Goal: Task Accomplishment & Management: Manage account settings

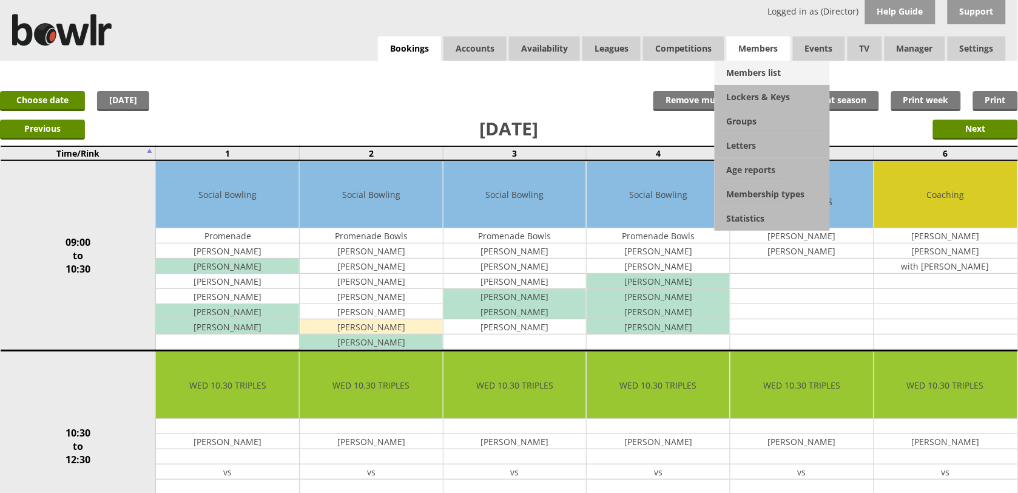
click at [750, 71] on link "Members list" at bounding box center [772, 73] width 115 height 24
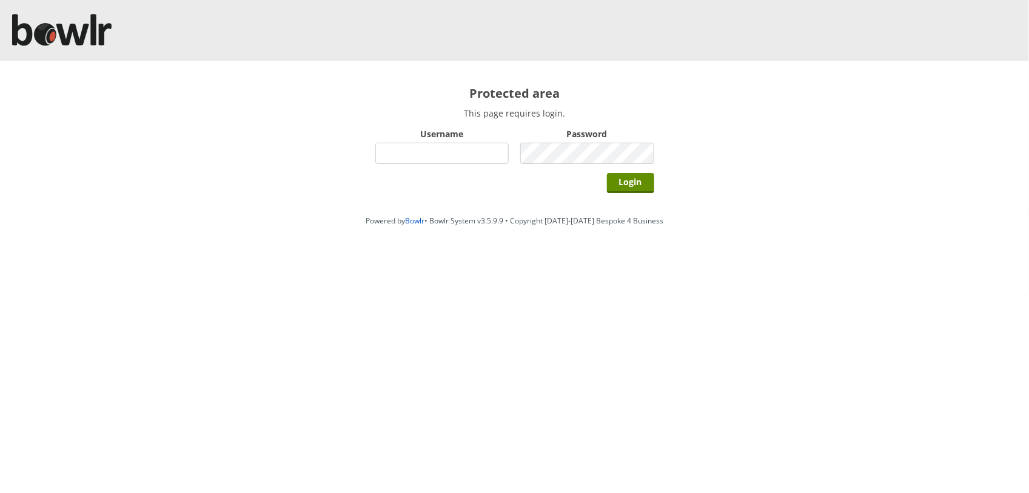
drag, startPoint x: 447, startPoint y: 146, endPoint x: 453, endPoint y: 149, distance: 6.2
click at [447, 146] on input "Username" at bounding box center [442, 153] width 134 height 21
type input "hornseaindoorbowlsclub"
click at [607, 173] on input "Login" at bounding box center [630, 183] width 47 height 20
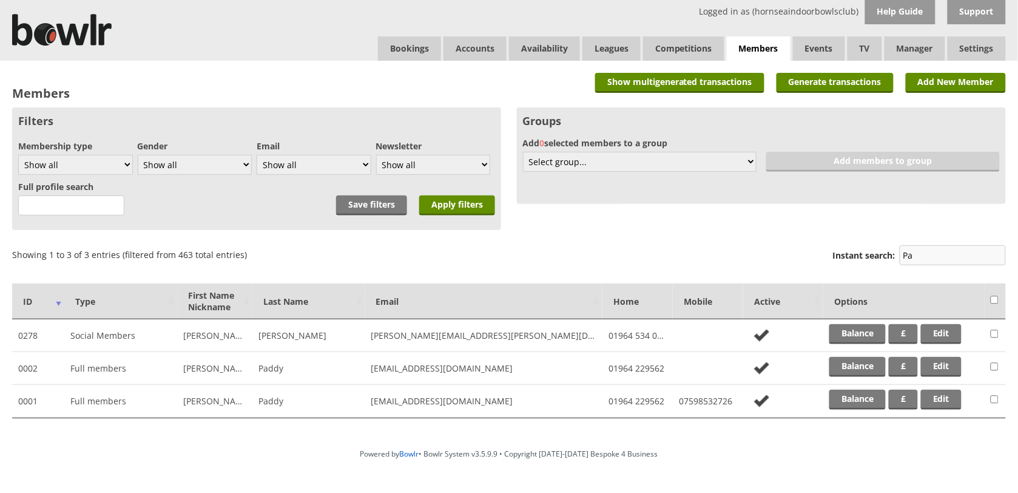
type input "P"
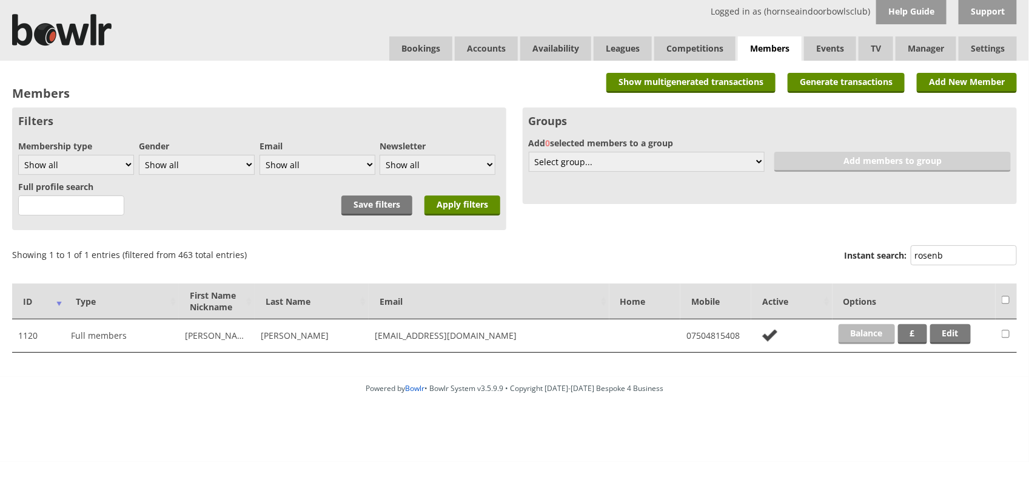
type input "rosenb"
click at [866, 328] on link "Balance" at bounding box center [867, 334] width 56 height 20
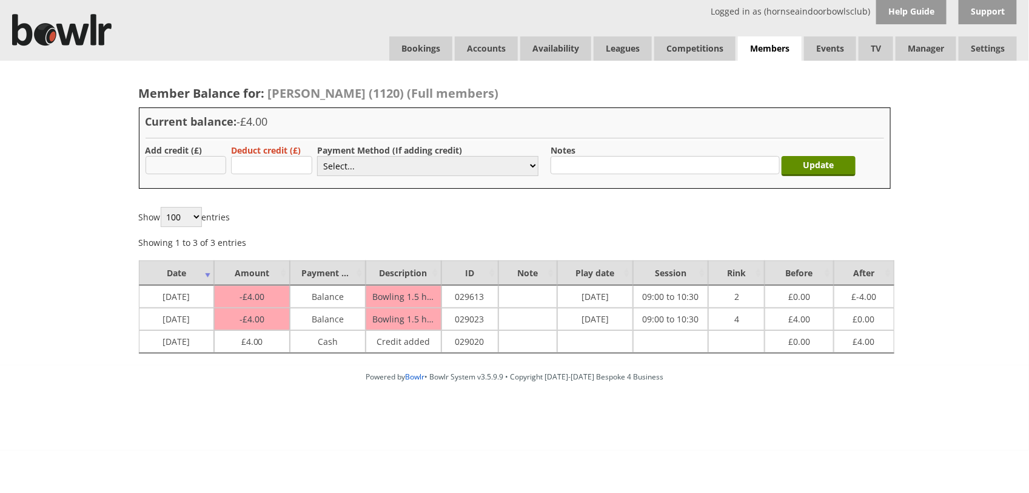
click at [186, 159] on input "text" at bounding box center [186, 165] width 81 height 18
type input "4"
drag, startPoint x: 393, startPoint y: 167, endPoint x: 394, endPoint y: 177, distance: 10.4
click at [393, 167] on select "Select... Cash Card Cheque Bank Transfer Other Member Card Gift Voucher Balance" at bounding box center [427, 166] width 221 height 20
select select "1"
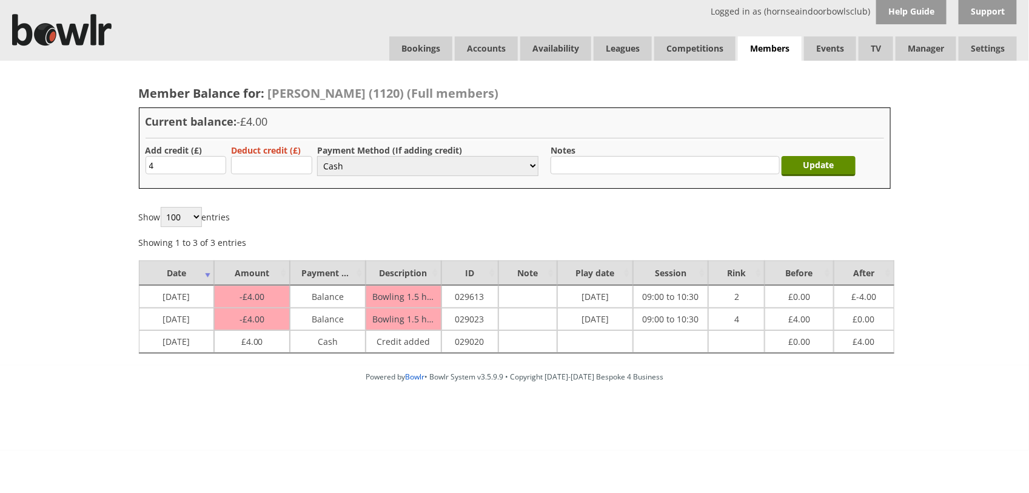
click at [317, 156] on select "Select... Cash Card Cheque Bank Transfer Other Member Card Gift Voucher Balance" at bounding box center [427, 166] width 221 height 20
click at [793, 163] on input "Update" at bounding box center [819, 166] width 74 height 20
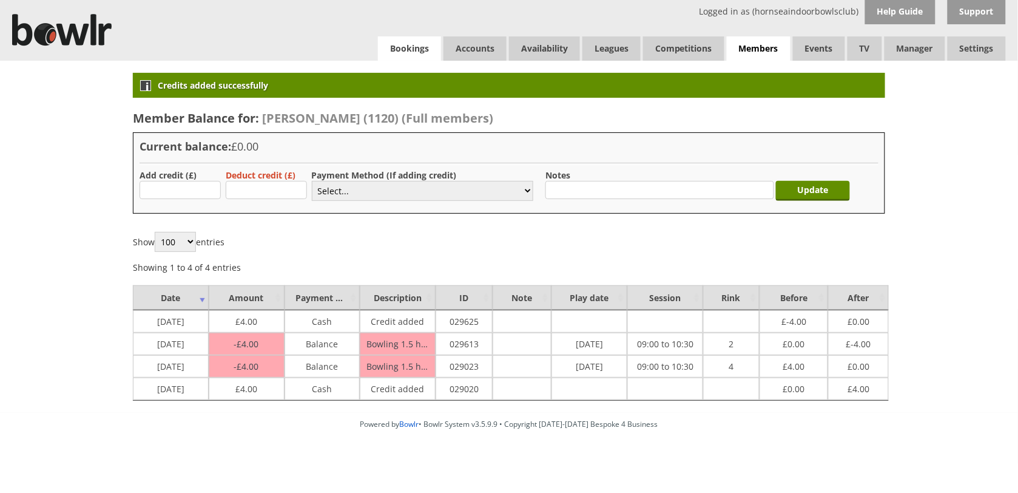
click at [392, 52] on link "Bookings" at bounding box center [409, 48] width 63 height 24
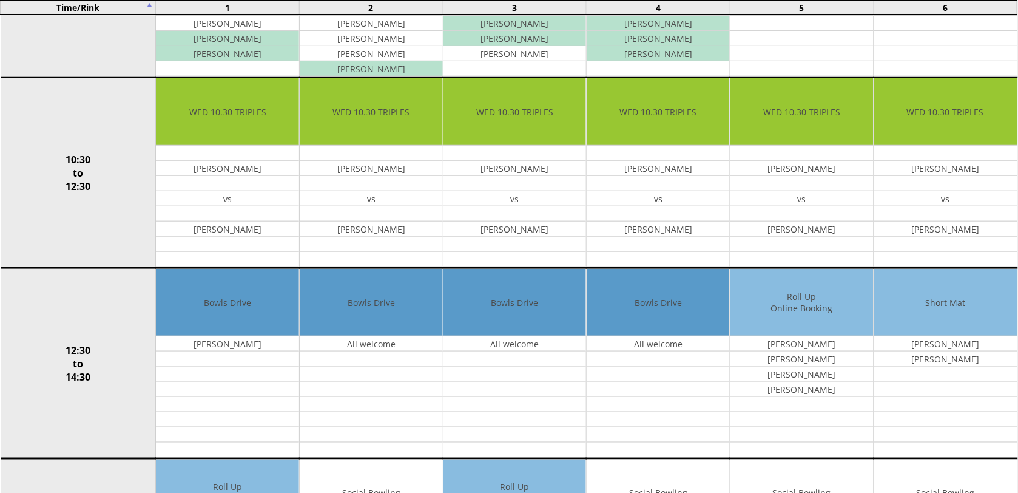
scroll to position [303, 0]
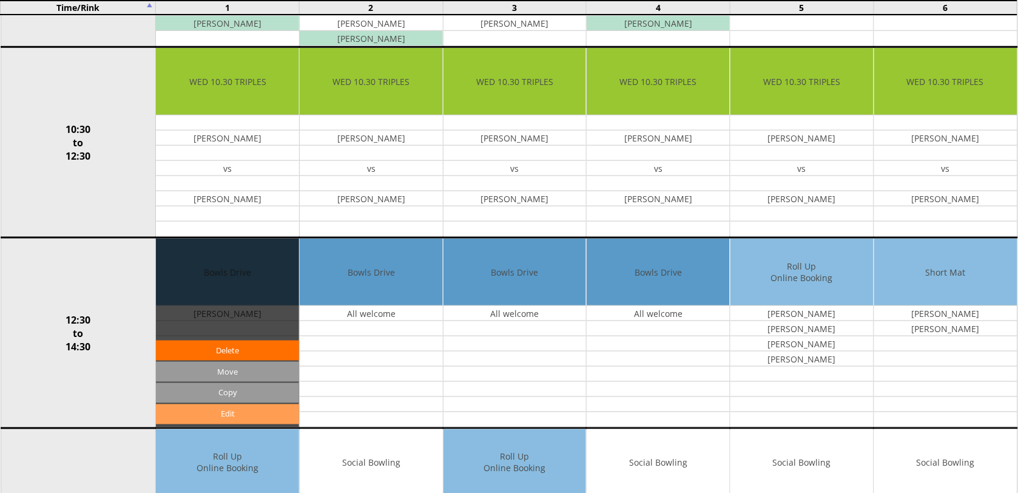
click at [231, 414] on link "Edit" at bounding box center [227, 414] width 143 height 20
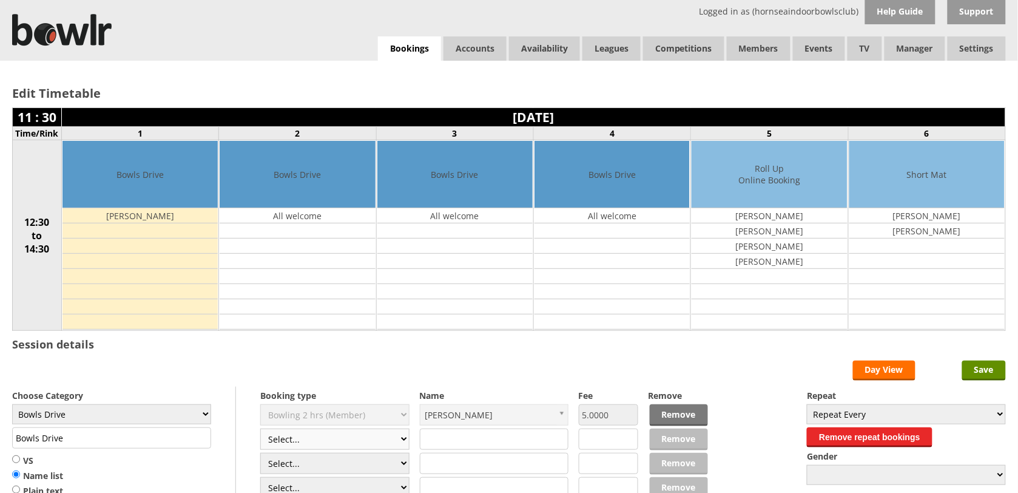
click at [405, 440] on select "Select... Club Competition (Member) Club Competition (Visitor) National (Member…" at bounding box center [334, 438] width 149 height 21
select select "1_50"
click at [260, 430] on select "Select... Club Competition (Member) Club Competition (Visitor) National (Member…" at bounding box center [334, 438] width 149 height 21
type input "5.0000"
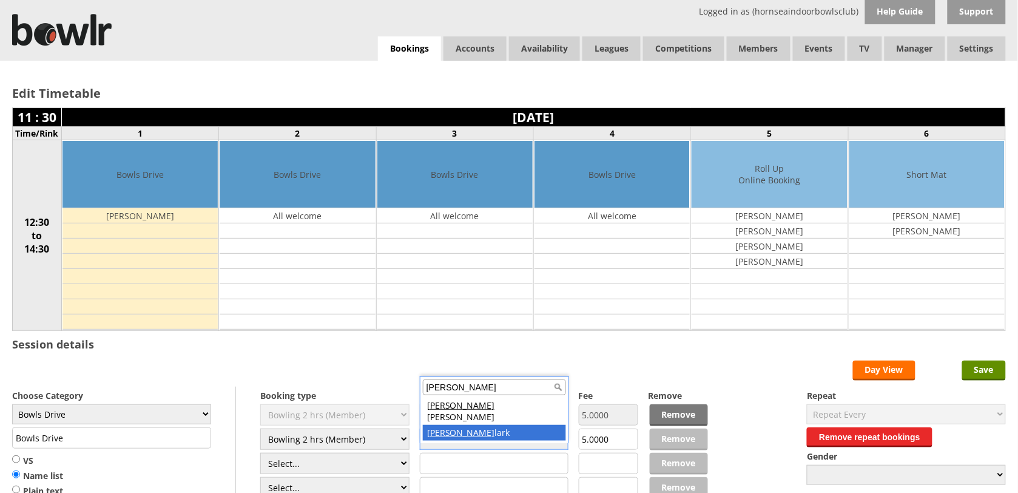
type input "Andrew C"
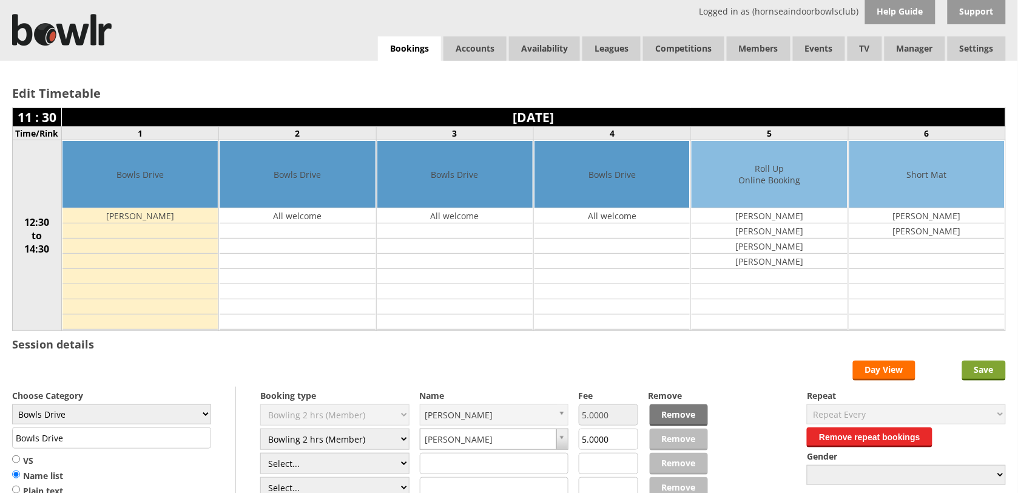
click at [994, 370] on input "Save" at bounding box center [984, 370] width 44 height 20
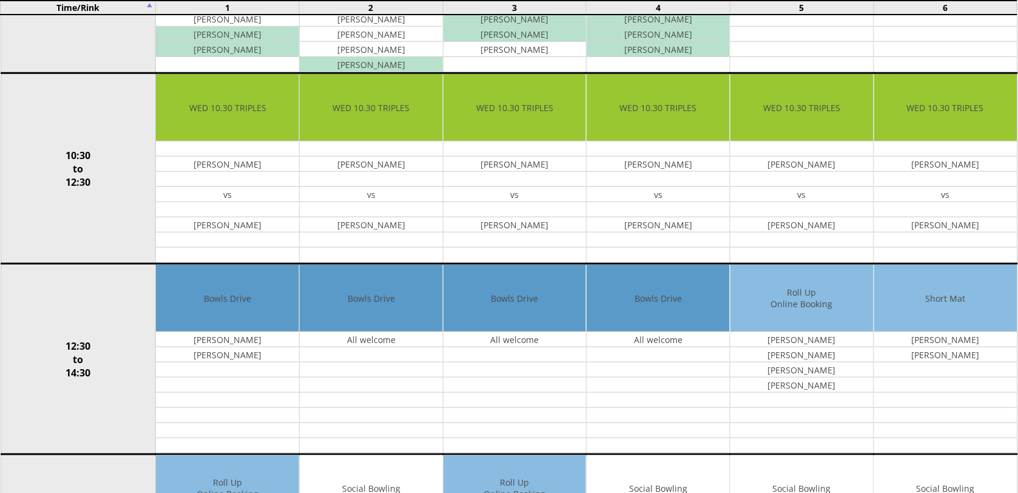
scroll to position [303, 0]
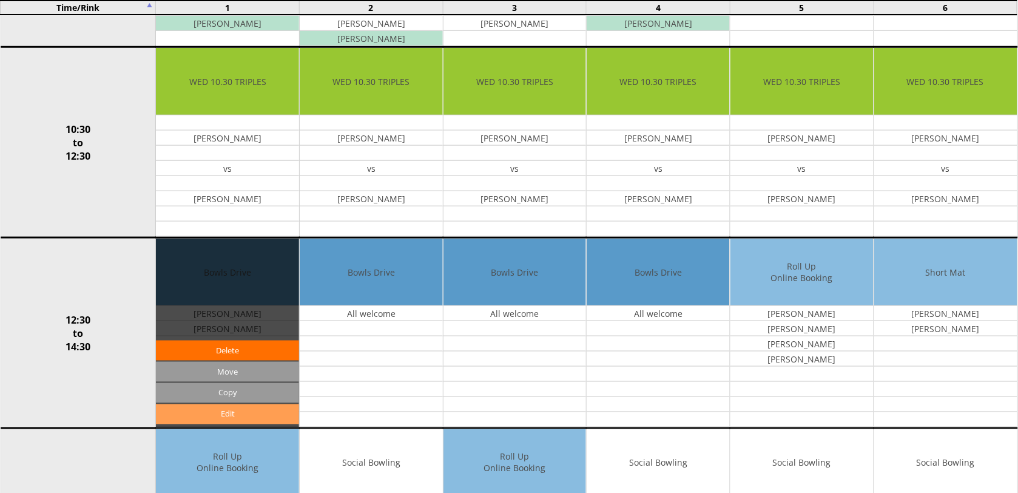
click at [217, 416] on link "Edit" at bounding box center [227, 414] width 143 height 20
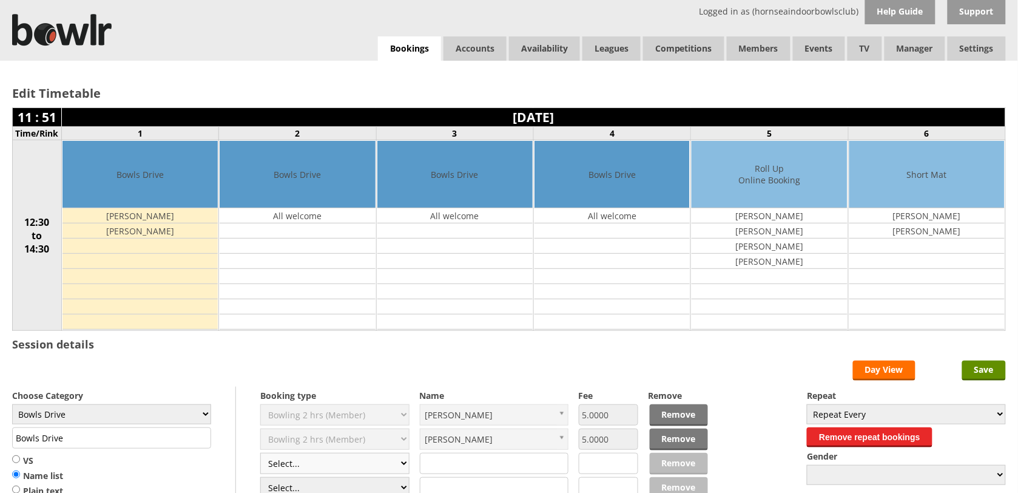
click at [403, 469] on select "Select... Club Competition (Member) Club Competition (Visitor) National (Member…" at bounding box center [334, 463] width 149 height 21
select select "1_50"
click at [260, 454] on select "Select... Club Competition (Member) Club Competition (Visitor) National (Member…" at bounding box center [334, 463] width 149 height 21
type input "5.0000"
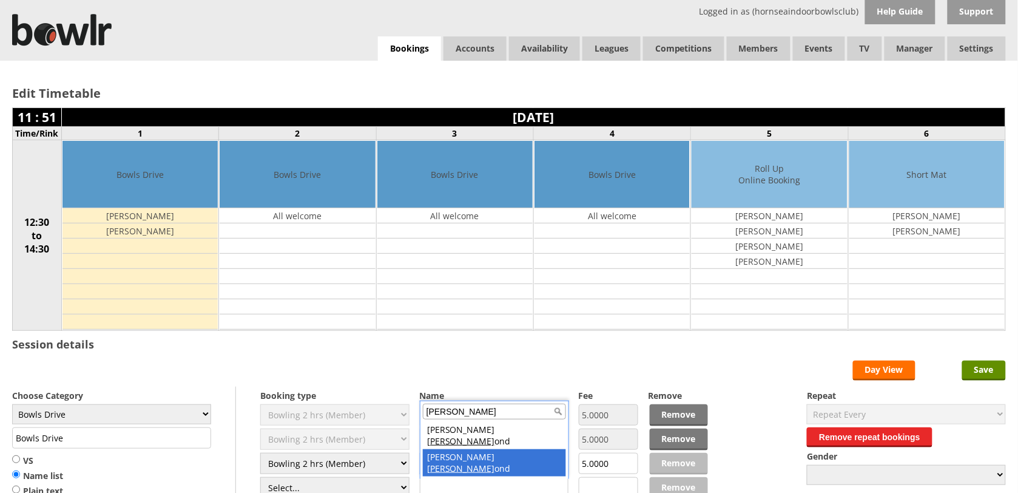
type input "Hamm"
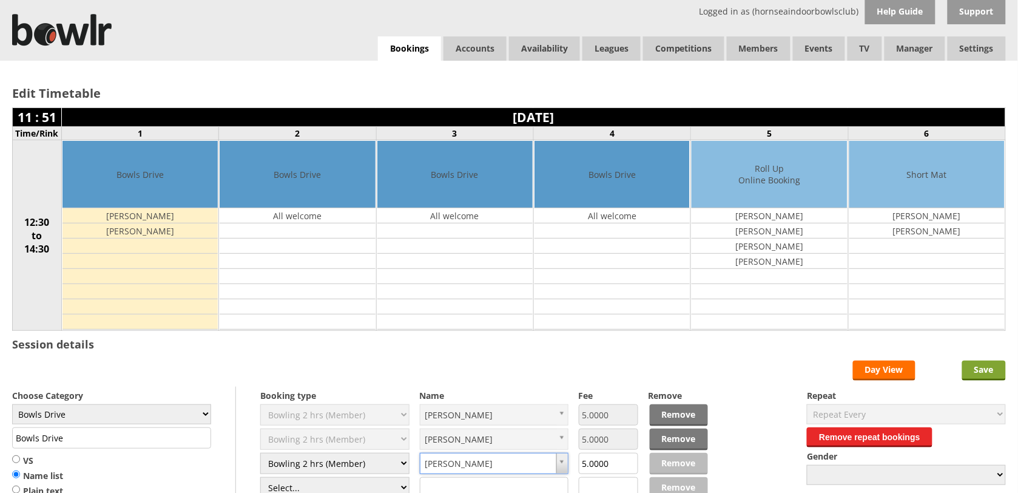
click at [995, 371] on input "Save" at bounding box center [984, 370] width 44 height 20
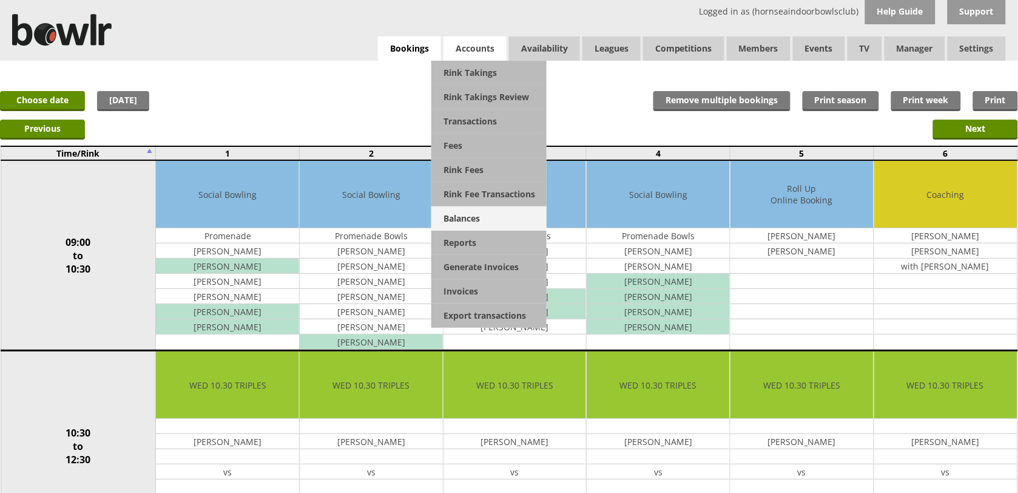
click at [464, 218] on link "Balances" at bounding box center [488, 218] width 115 height 24
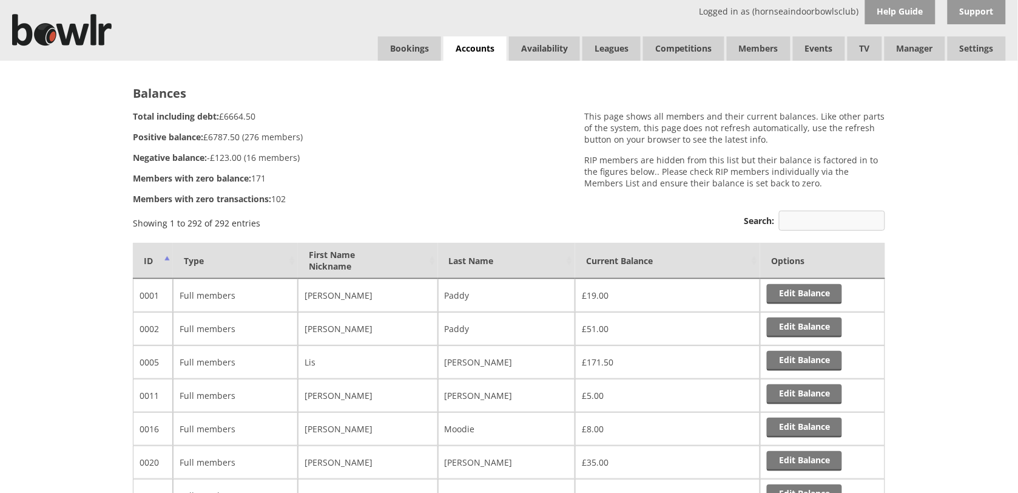
click at [807, 223] on input "Search:" at bounding box center [832, 220] width 106 height 20
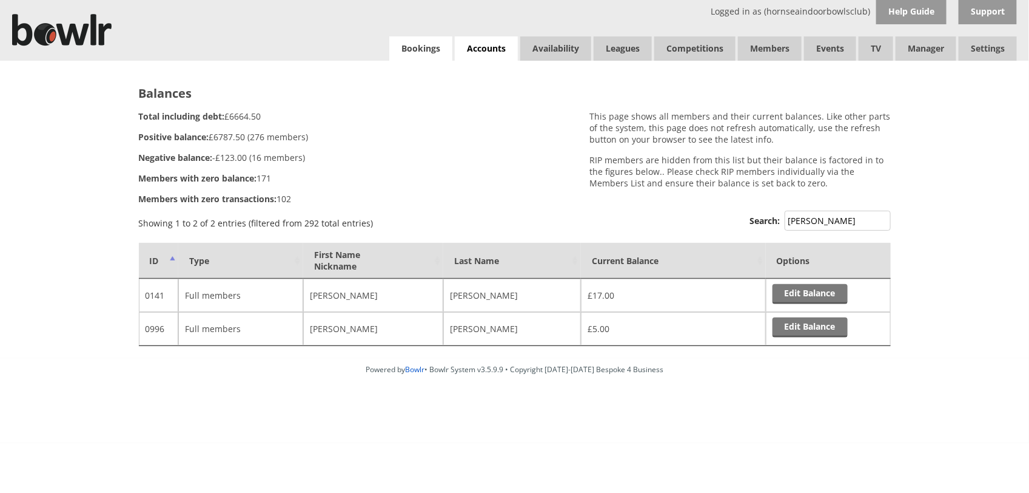
type input "hamm"
click at [413, 50] on link "Bookings" at bounding box center [420, 48] width 63 height 24
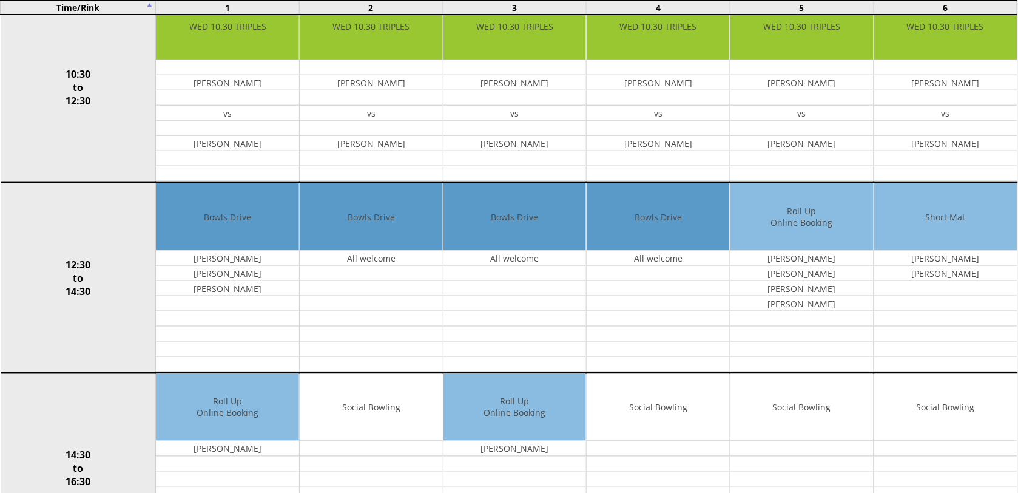
scroll to position [379, 0]
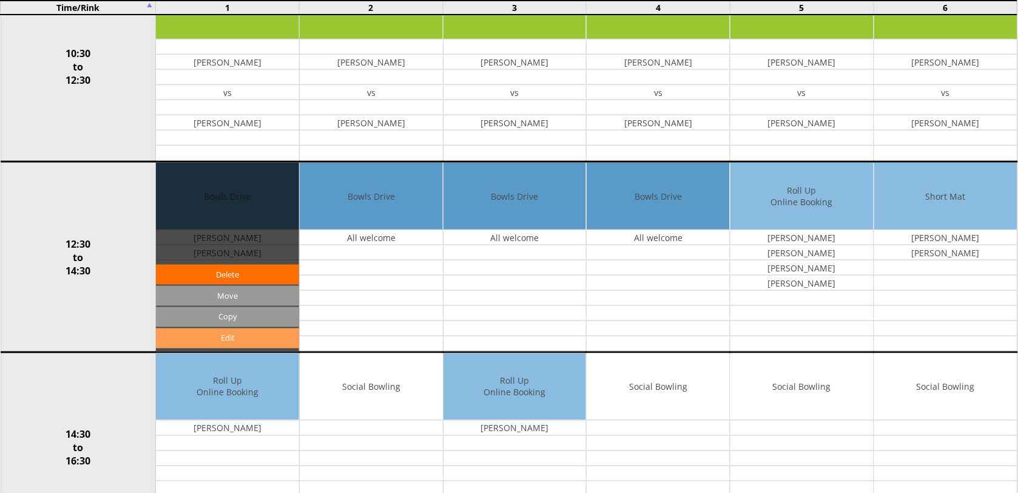
click at [232, 342] on link "Edit" at bounding box center [227, 338] width 143 height 20
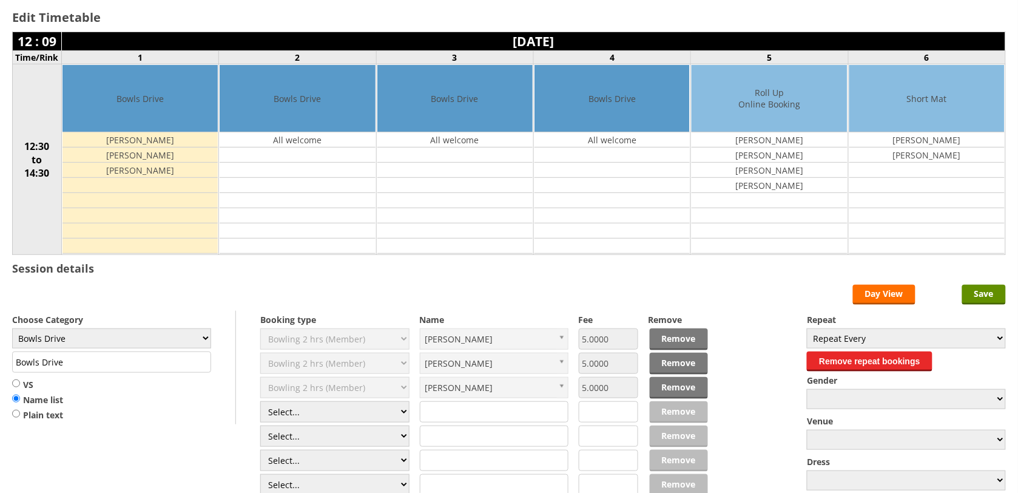
scroll to position [76, 0]
click at [401, 416] on select "Select... Club Competition (Member) Club Competition (Visitor) National (Member…" at bounding box center [334, 411] width 149 height 21
select select "1_50"
click at [260, 403] on select "Select... Club Competition (Member) Club Competition (Visitor) National (Member…" at bounding box center [334, 411] width 149 height 21
type input "5.0000"
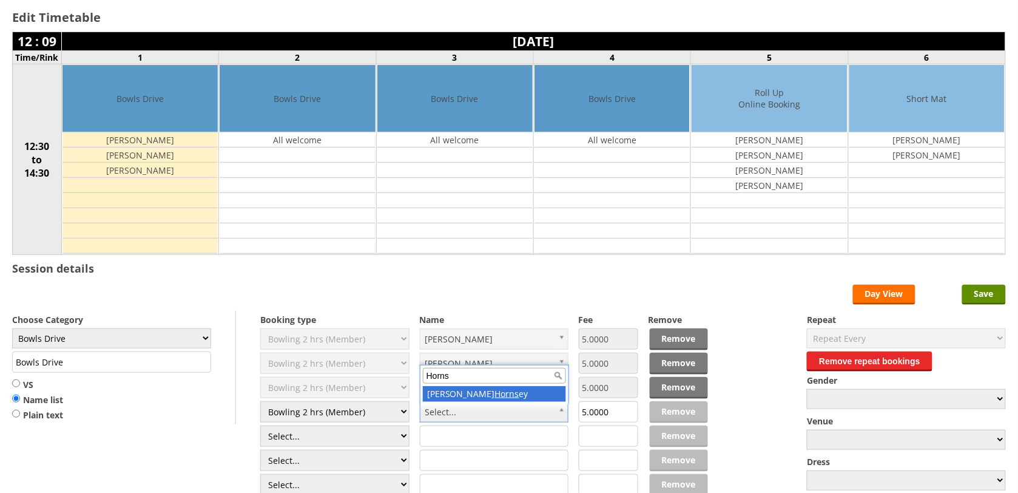
type input "Horns"
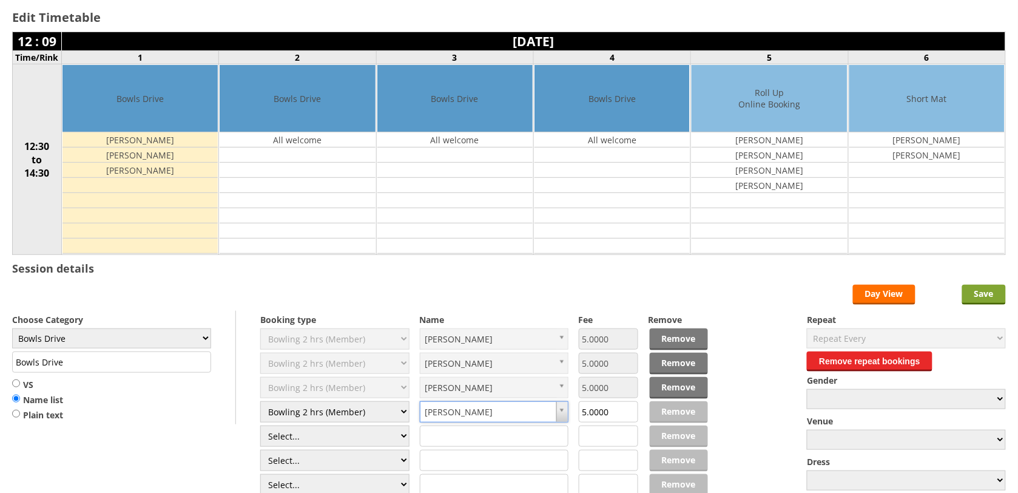
click at [975, 298] on input "Save" at bounding box center [984, 294] width 44 height 20
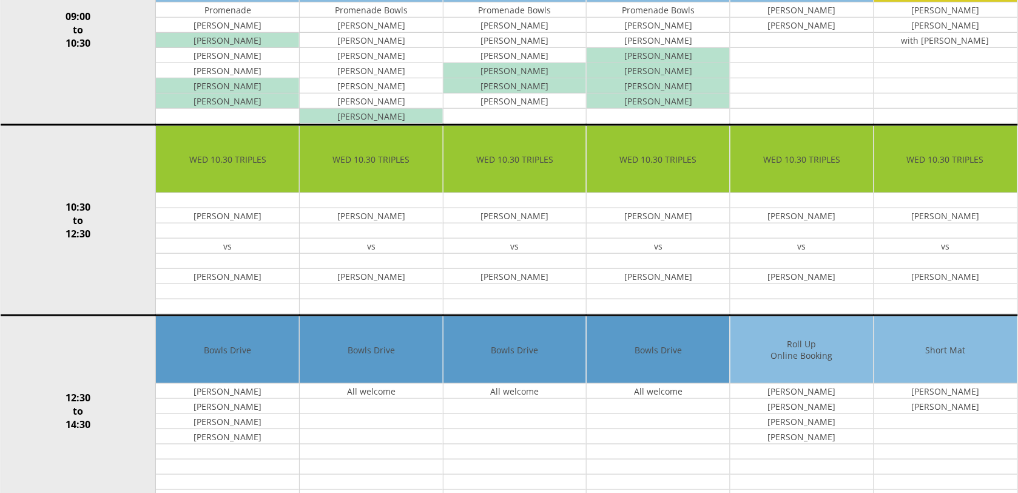
scroll to position [303, 0]
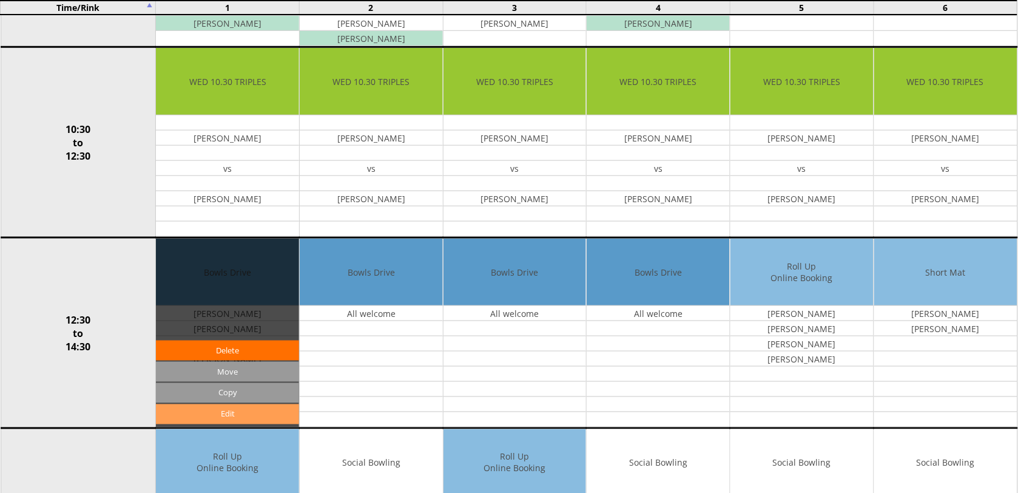
click at [210, 417] on link "Edit" at bounding box center [227, 414] width 143 height 20
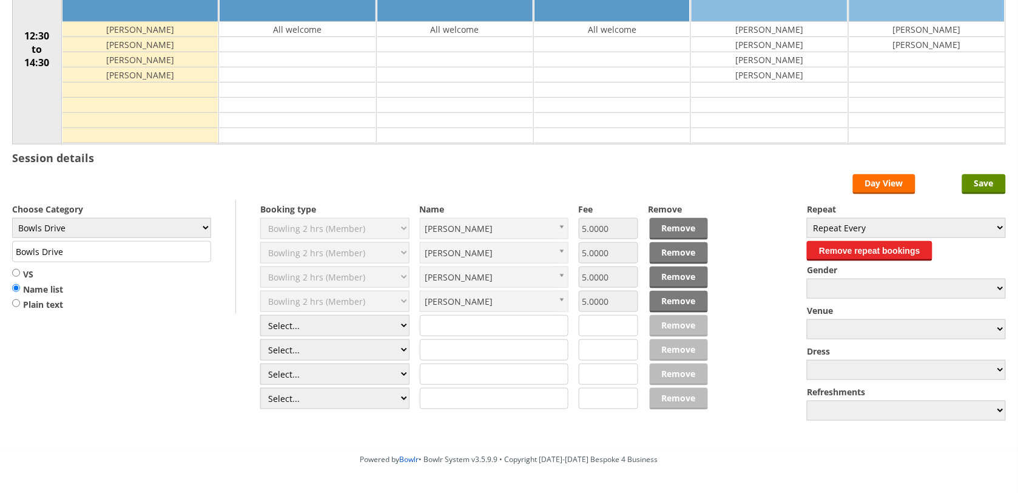
scroll to position [227, 0]
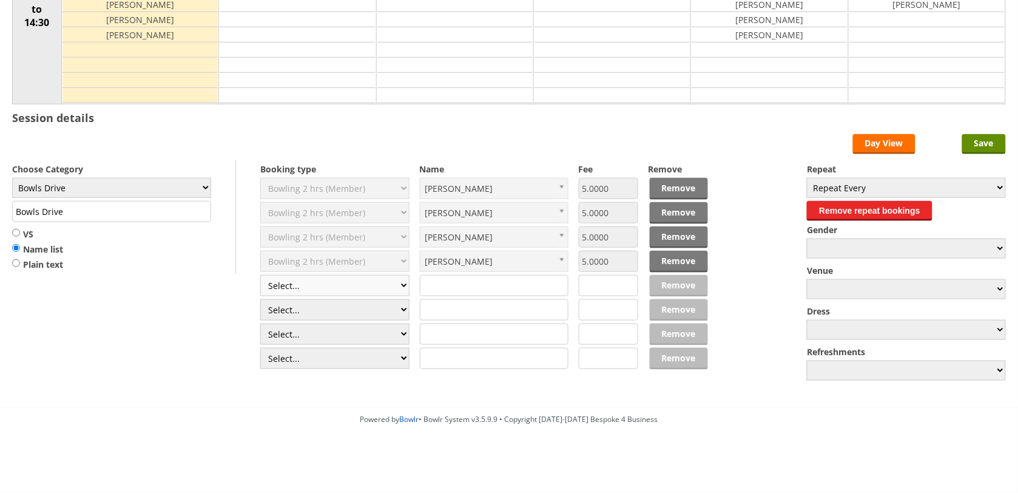
click at [399, 291] on select "Select... Club Competition (Member) Club Competition (Visitor) National (Member…" at bounding box center [334, 285] width 149 height 21
select select "1_50"
click at [260, 275] on select "Select... Club Competition (Member) Club Competition (Visitor) National (Member…" at bounding box center [334, 285] width 149 height 21
type input "5.0000"
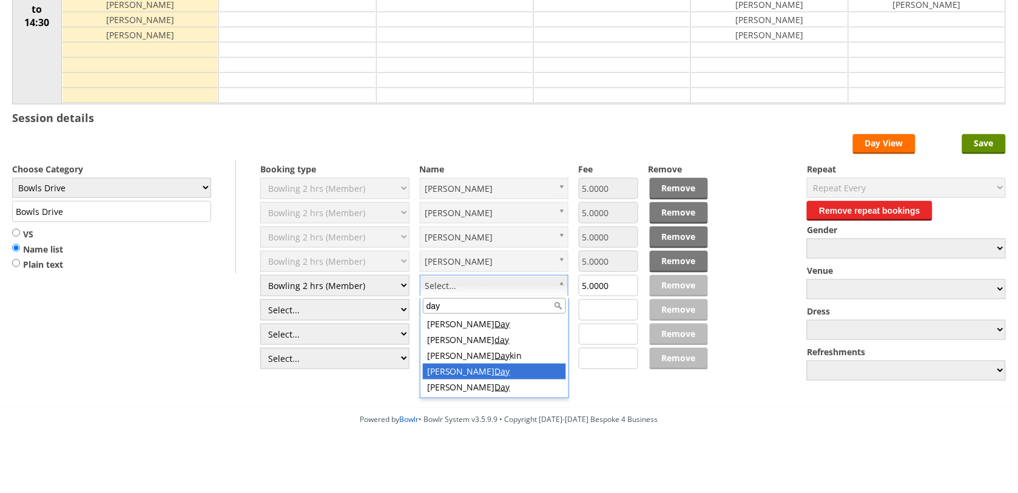
type input "day"
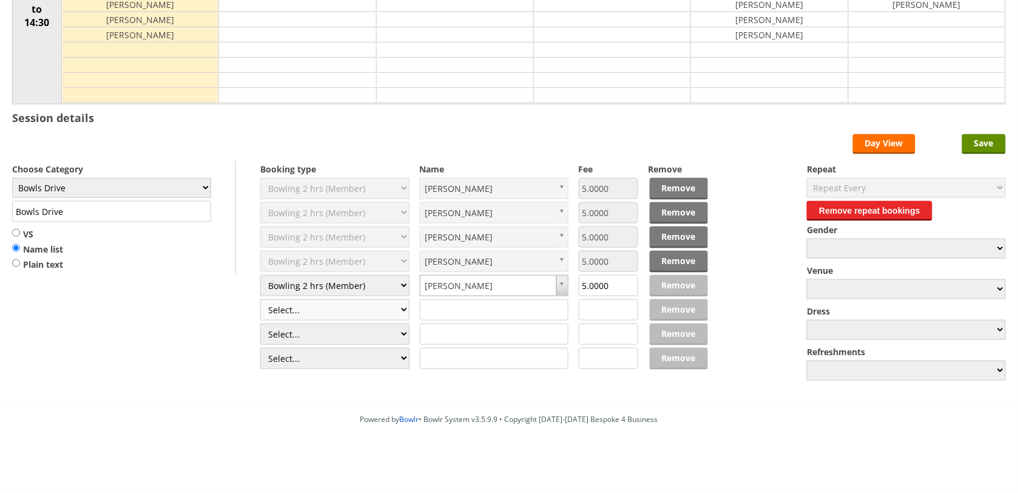
click at [335, 309] on select "Select... Club Competition (Member) Club Competition (Visitor) National (Member…" at bounding box center [334, 309] width 149 height 21
select select "1_50"
click at [260, 300] on select "Select... Club Competition (Member) Club Competition (Visitor) National (Member…" at bounding box center [334, 309] width 149 height 21
type input "5.0000"
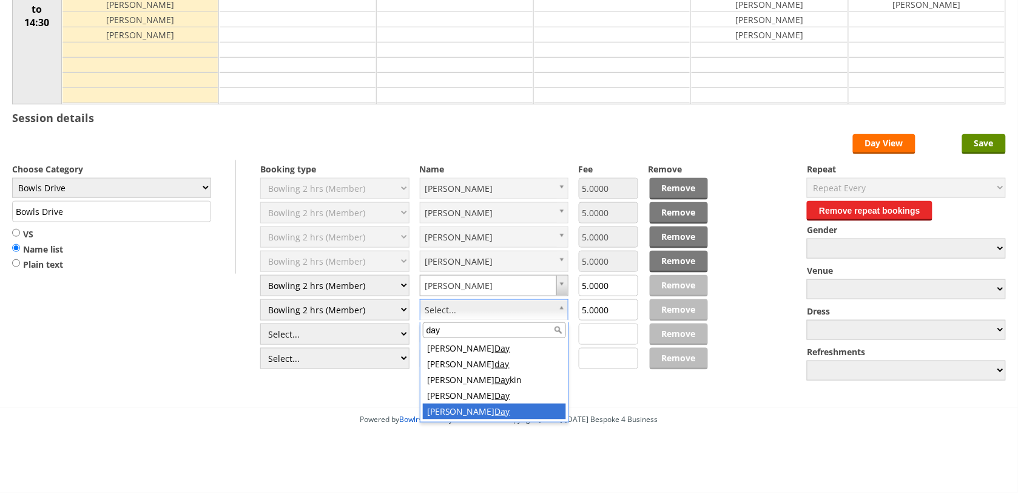
type input "day"
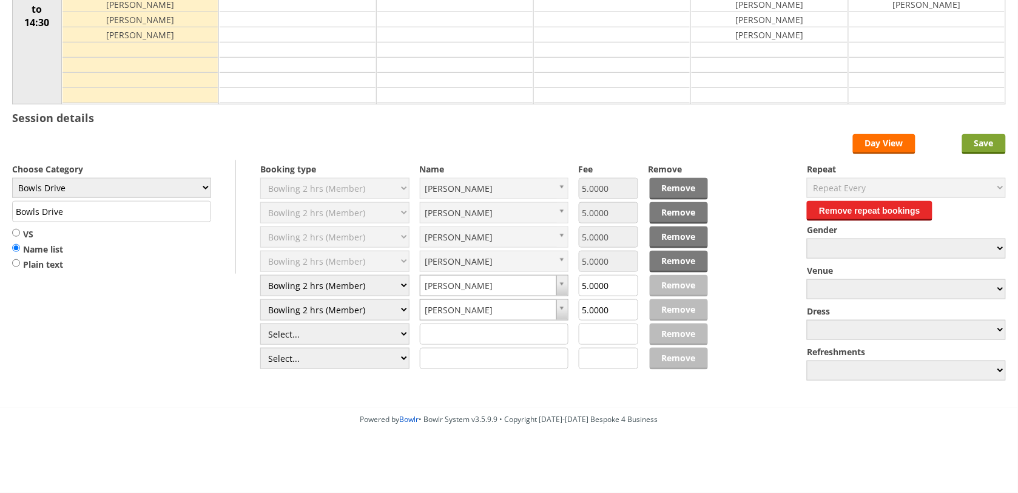
click at [974, 143] on input "Save" at bounding box center [984, 144] width 44 height 20
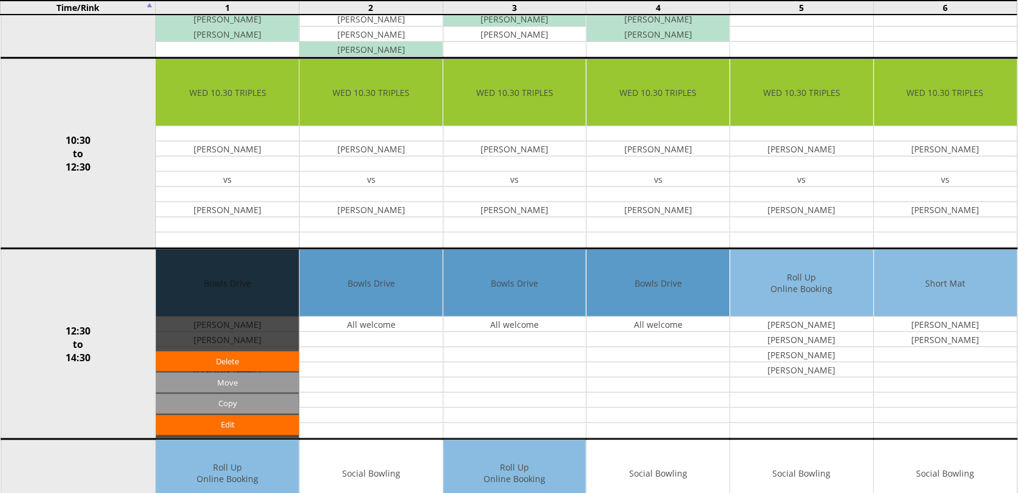
scroll to position [303, 0]
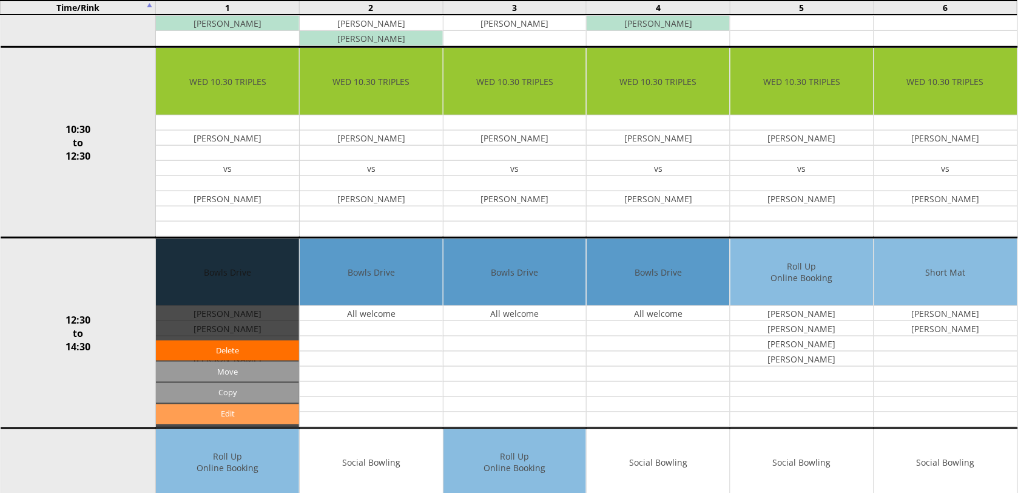
click at [228, 422] on link "Edit" at bounding box center [227, 414] width 143 height 20
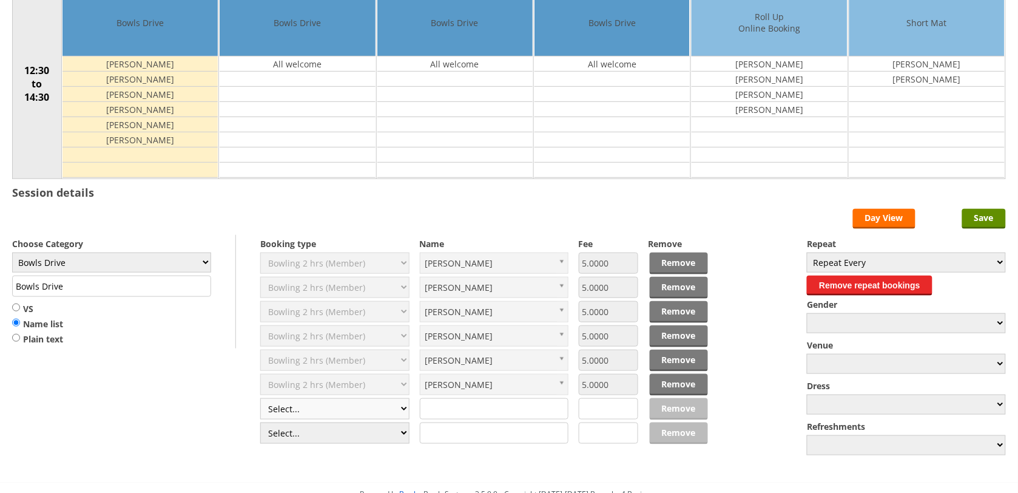
scroll to position [152, 0]
click at [397, 414] on select "Select... Club Competition (Member) Club Competition (Visitor) National (Member…" at bounding box center [334, 408] width 149 height 21
select select "1_50"
click at [260, 400] on select "Select... Club Competition (Member) Club Competition (Visitor) National (Member…" at bounding box center [334, 408] width 149 height 21
type input "5.0000"
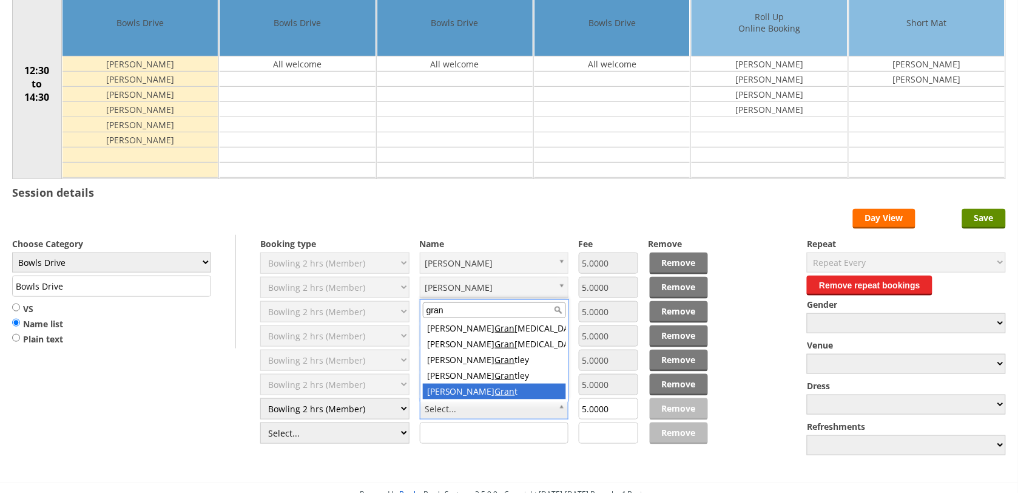
type input "gran"
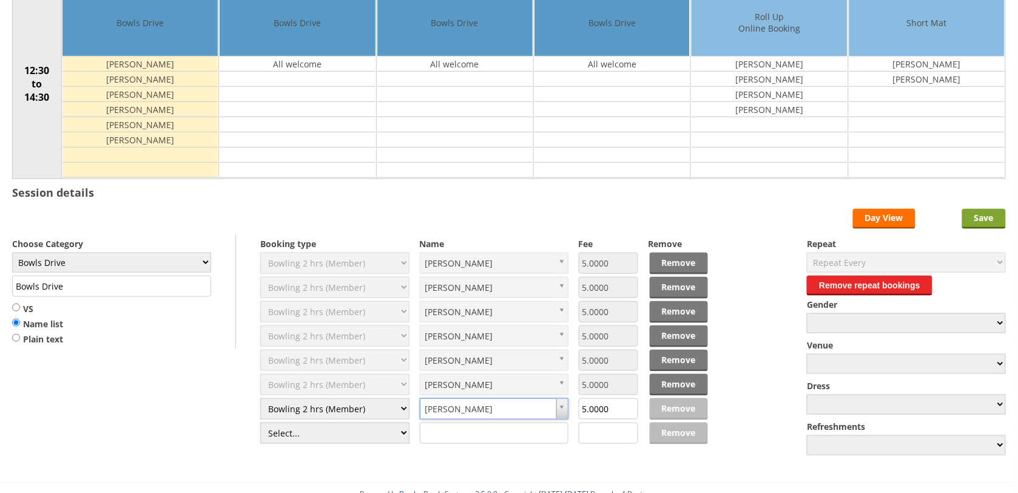
click at [977, 223] on input "Save" at bounding box center [984, 219] width 44 height 20
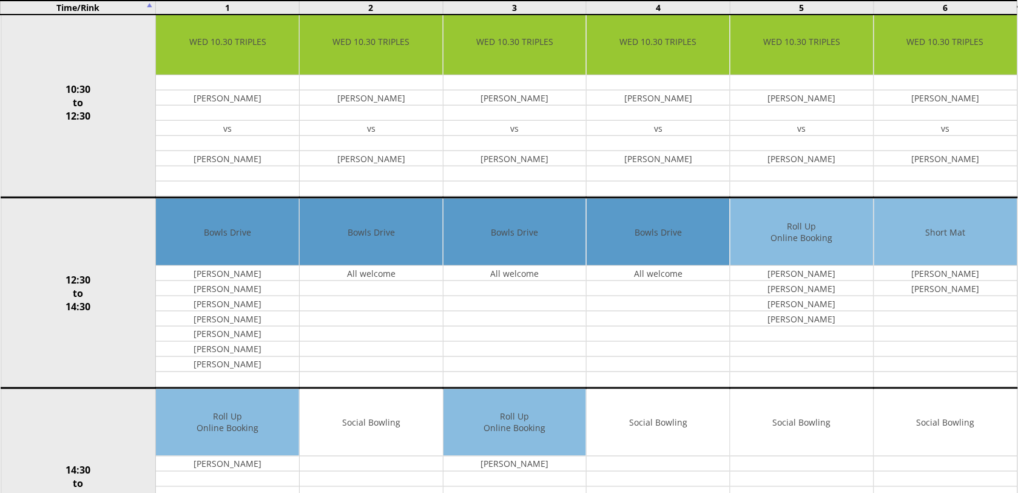
scroll to position [379, 0]
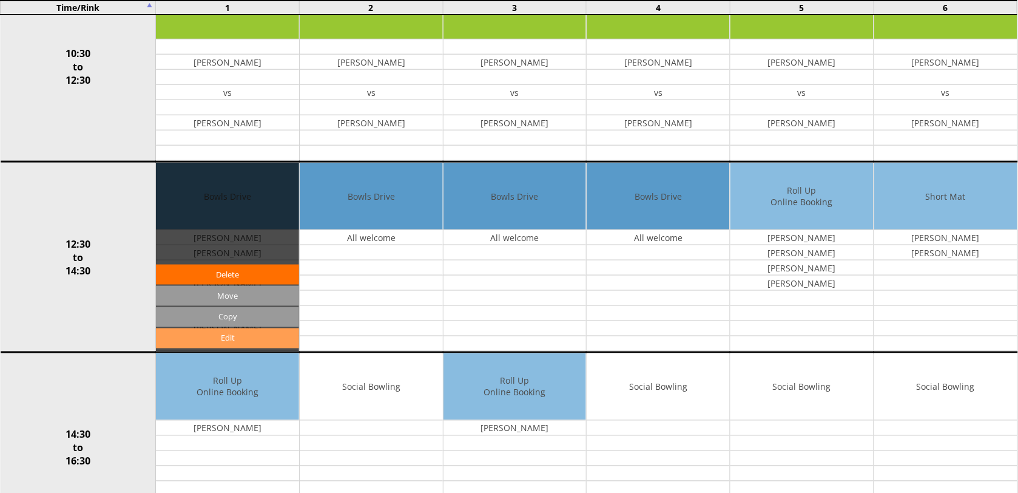
click at [250, 342] on link "Edit" at bounding box center [227, 338] width 143 height 20
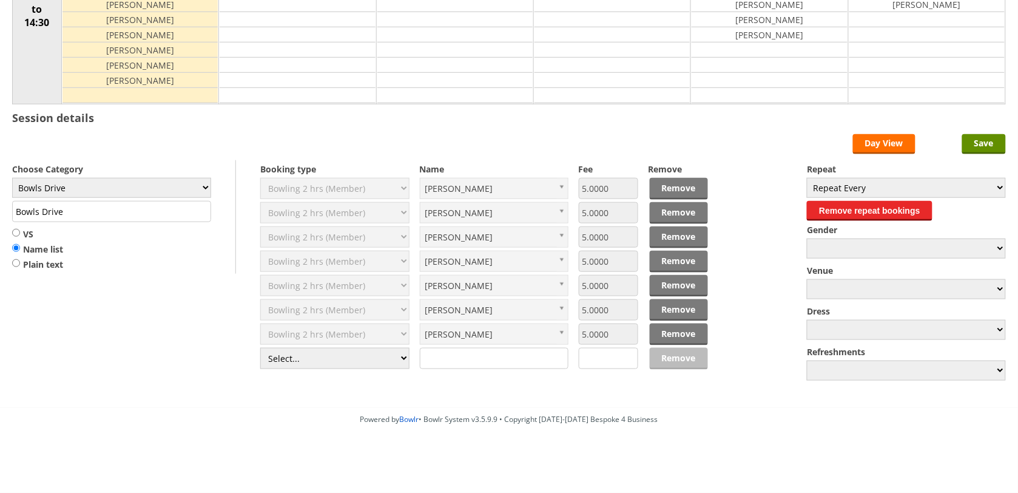
scroll to position [227, 0]
click at [402, 358] on select "Select... Club Competition (Member) Club Competition (Visitor) National (Member…" at bounding box center [334, 358] width 149 height 21
select select "1_50"
click at [260, 348] on select "Select... Club Competition (Member) Club Competition (Visitor) National (Member…" at bounding box center [334, 358] width 149 height 21
type input "5.0000"
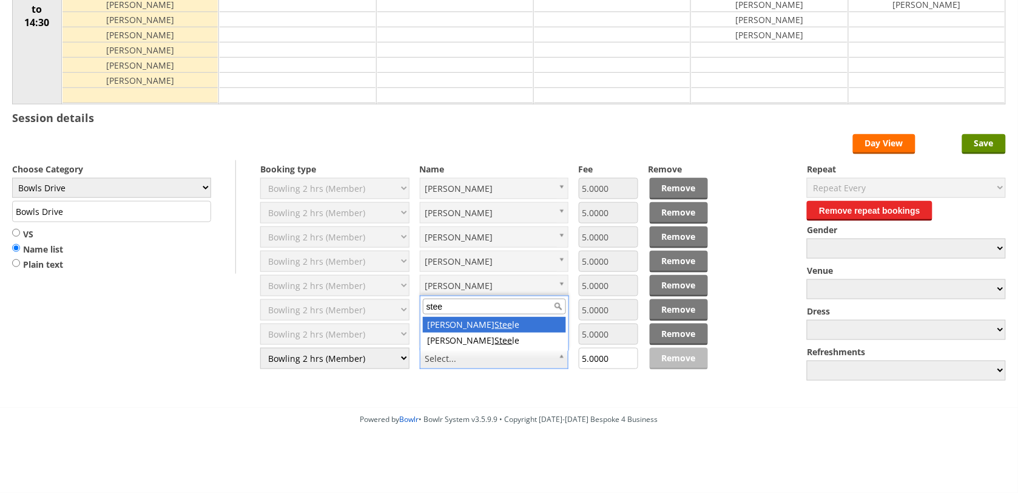
type input "stee"
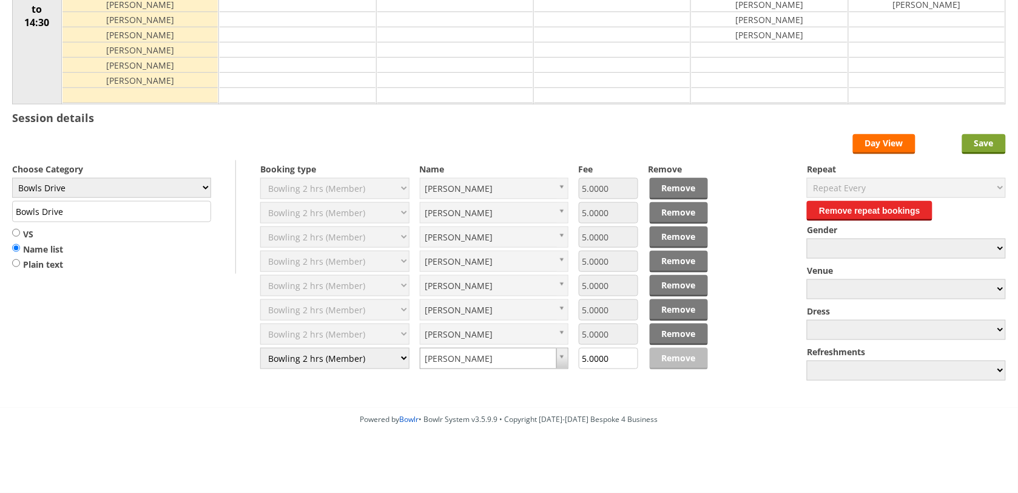
click at [974, 144] on input "Save" at bounding box center [984, 144] width 44 height 20
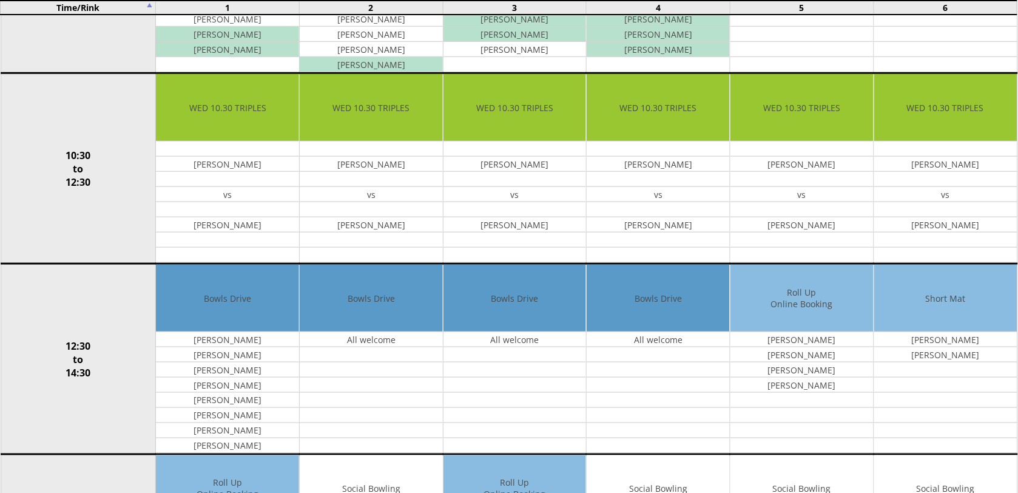
scroll to position [303, 0]
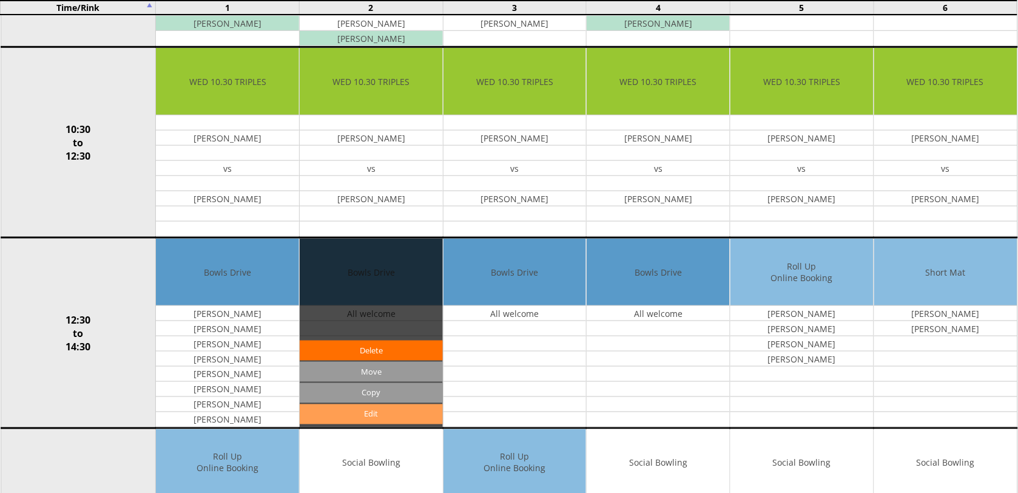
click at [379, 422] on link "Edit" at bounding box center [371, 414] width 143 height 20
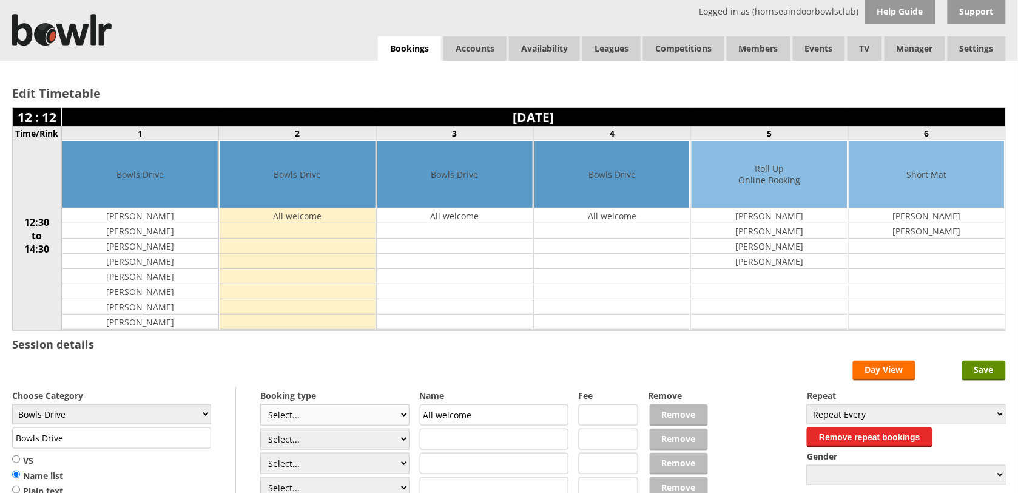
click at [403, 422] on select "Select... Club Competition (Member) Club Competition (Visitor) National (Member…" at bounding box center [334, 414] width 149 height 21
select select "1_50"
click at [260, 406] on select "Select... Club Competition (Member) Club Competition (Visitor) National (Member…" at bounding box center [334, 414] width 149 height 21
type input "5.0000"
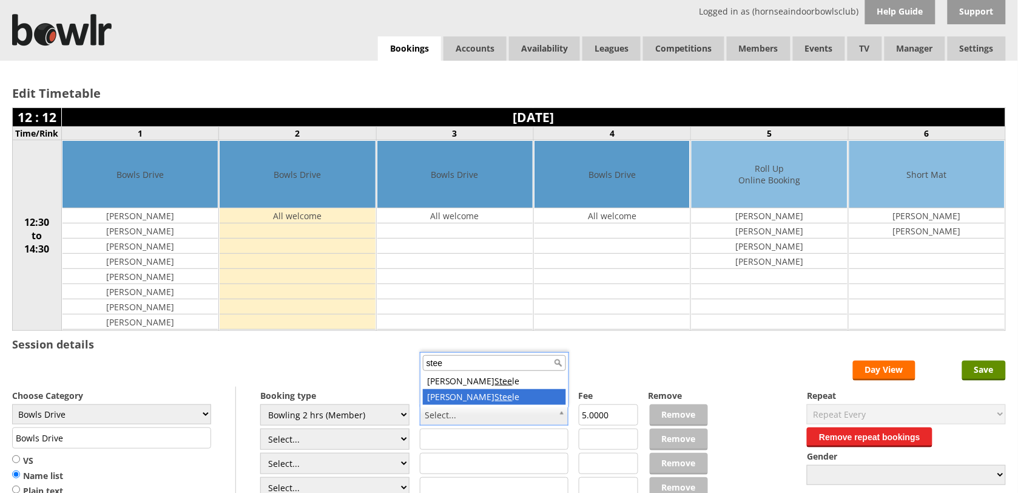
type input "stee"
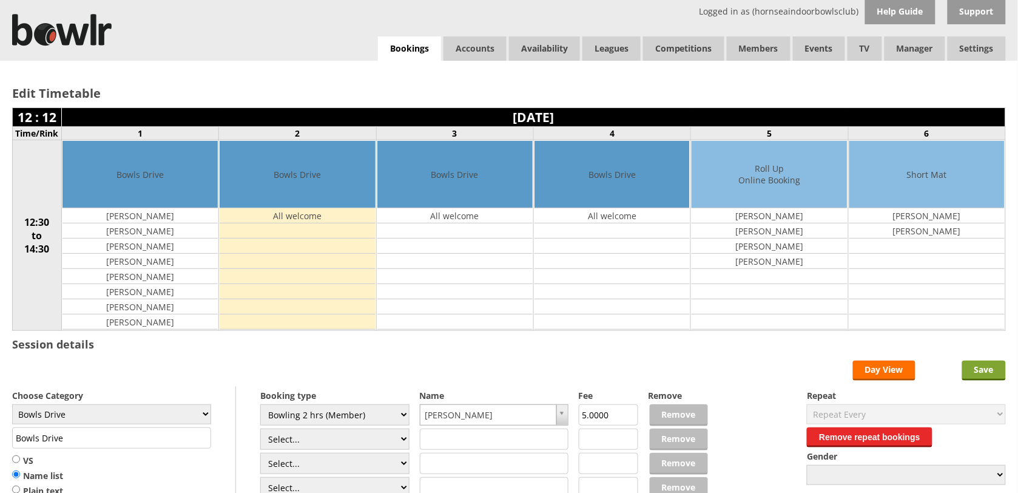
click at [980, 371] on input "Save" at bounding box center [984, 370] width 44 height 20
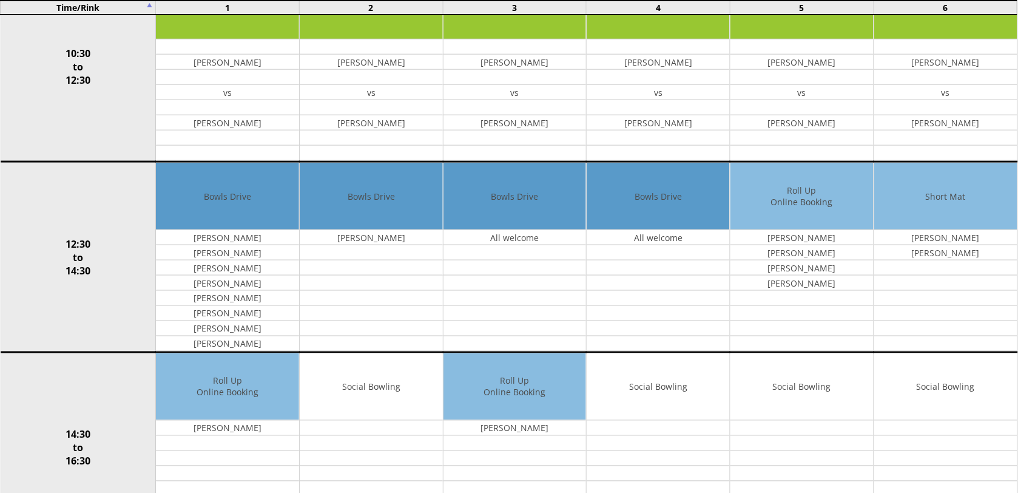
scroll to position [379, 0]
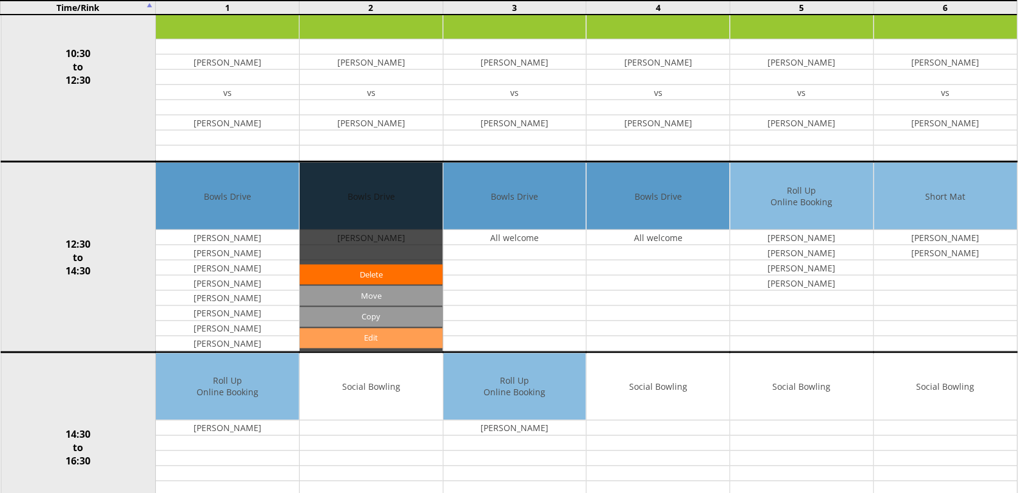
click at [377, 337] on link "Edit" at bounding box center [371, 338] width 143 height 20
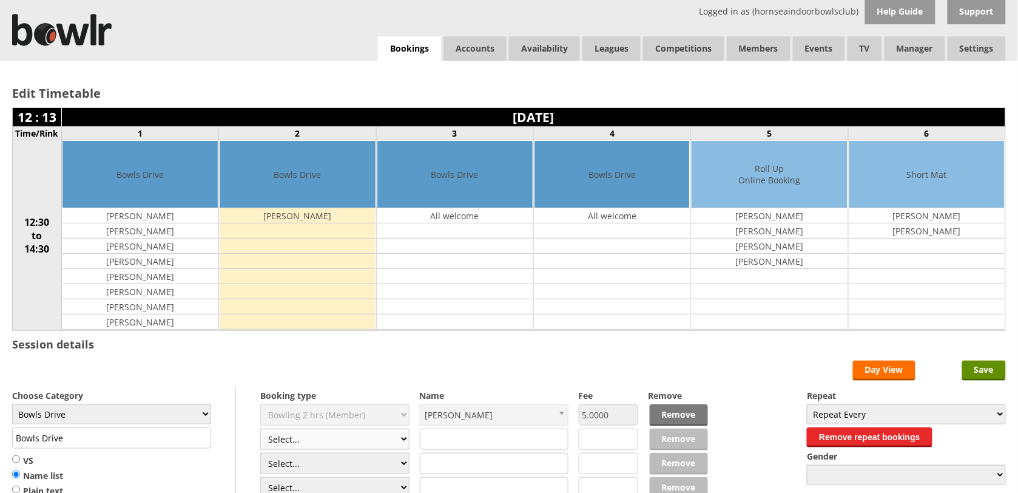
click at [402, 443] on select "Select... Club Competition (Member) Club Competition (Visitor) National (Member…" at bounding box center [334, 438] width 149 height 21
select select "1_50"
click at [260, 430] on select "Select... Club Competition (Member) Club Competition (Visitor) National (Member…" at bounding box center [334, 438] width 149 height 21
type input "5.0000"
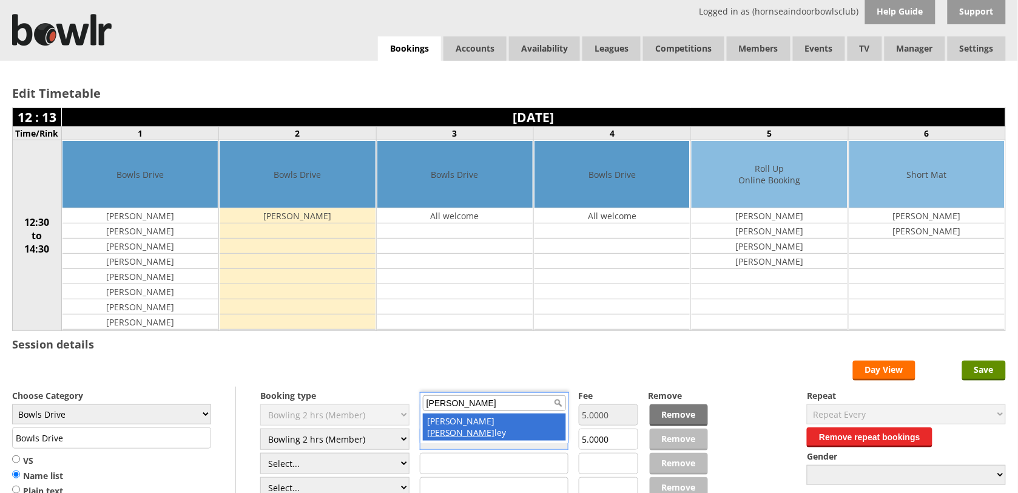
type input "Hunt"
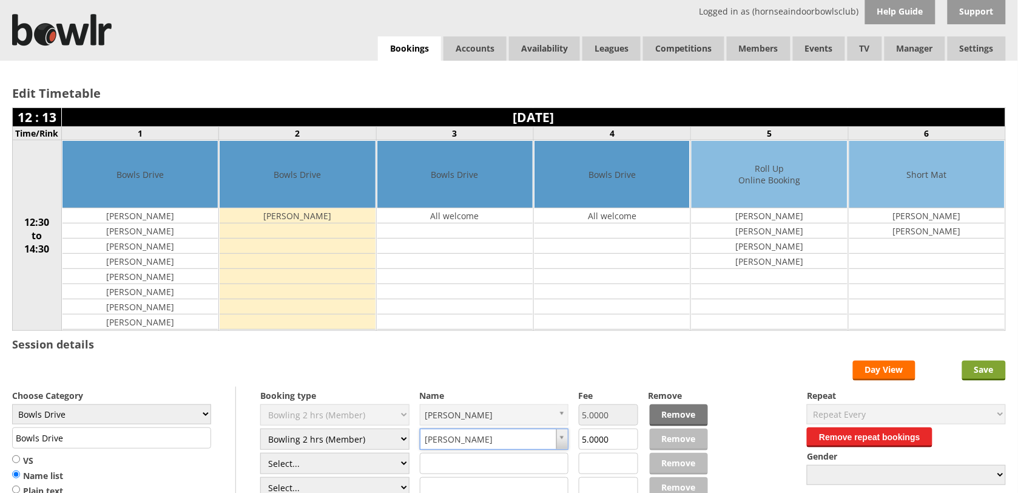
click at [991, 370] on input "Save" at bounding box center [984, 370] width 44 height 20
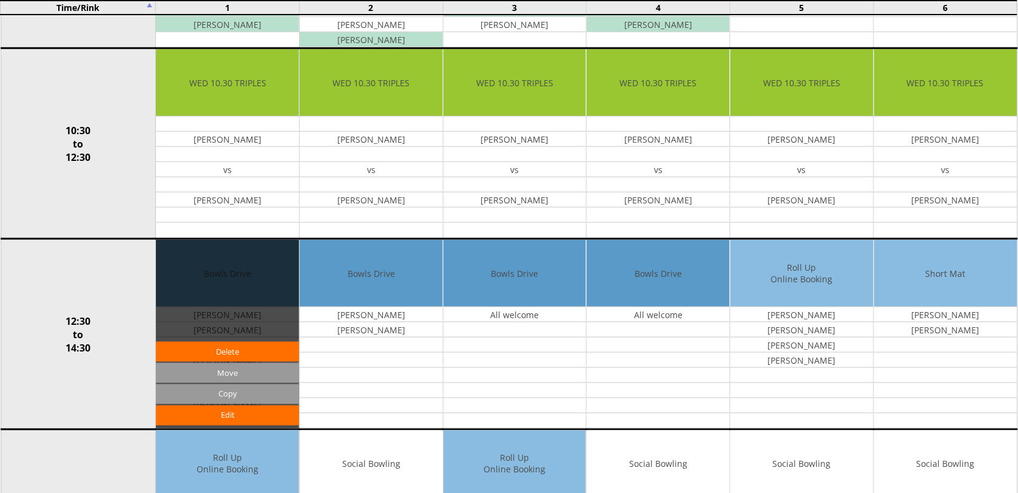
scroll to position [303, 0]
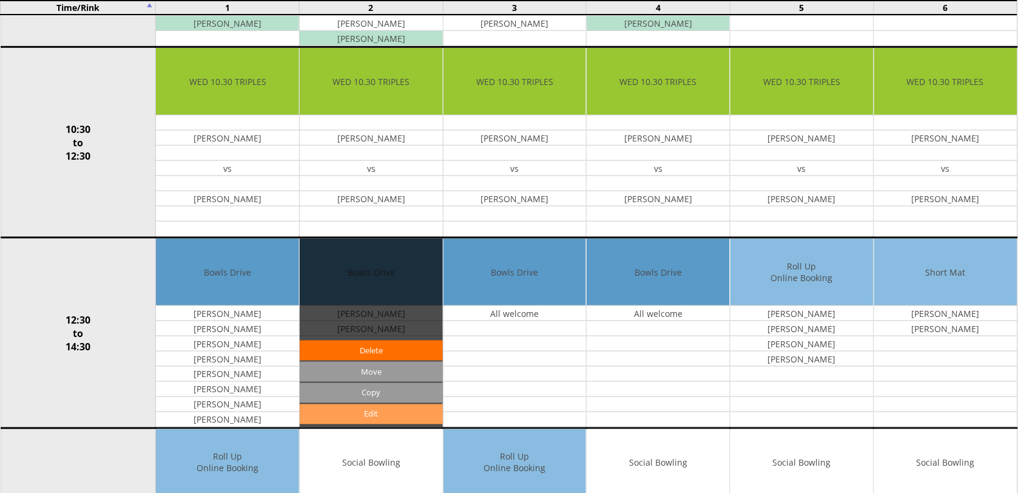
click at [371, 420] on link "Edit" at bounding box center [371, 414] width 143 height 20
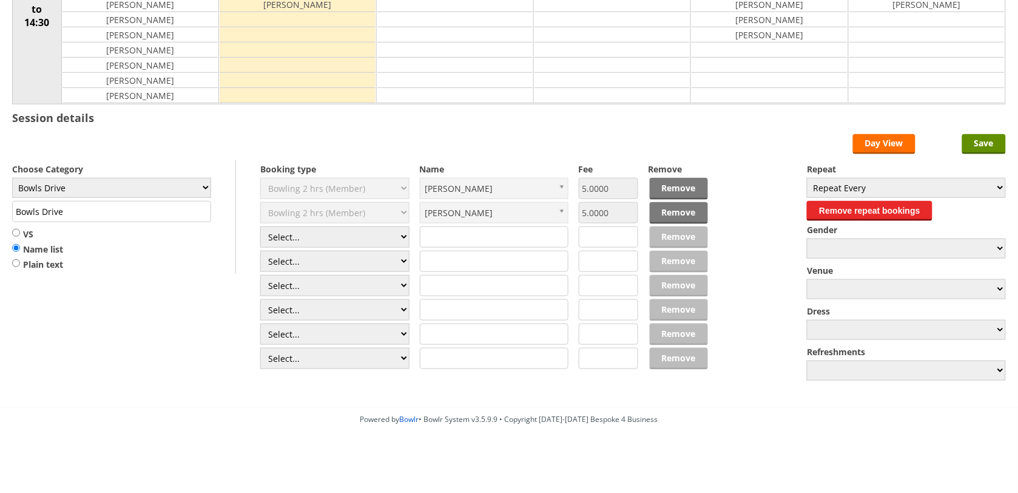
scroll to position [227, 0]
click at [399, 240] on select "Select... Club Competition (Member) Club Competition (Visitor) National (Member…" at bounding box center [334, 236] width 149 height 21
select select "1_50"
click at [260, 227] on select "Select... Club Competition (Member) Club Competition (Visitor) National (Member…" at bounding box center [334, 236] width 149 height 21
type input "5.0000"
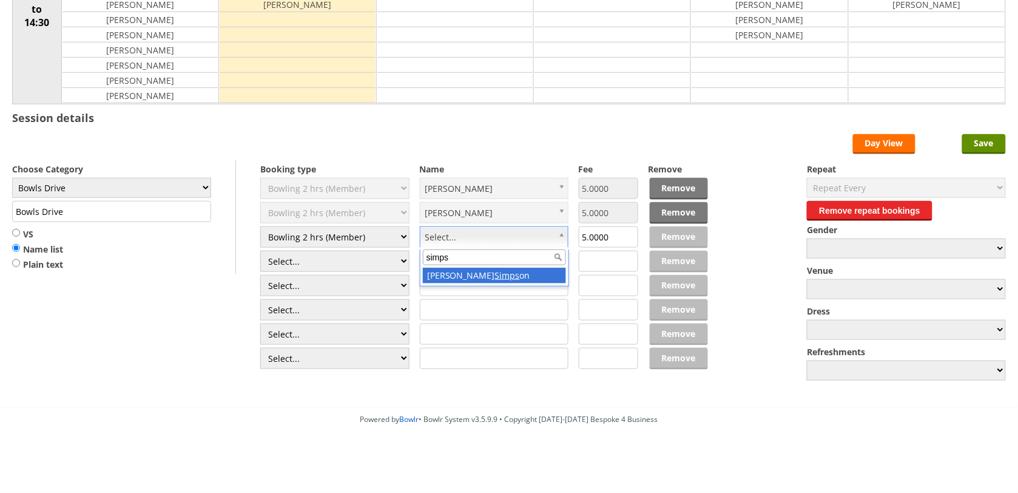
type input "simps"
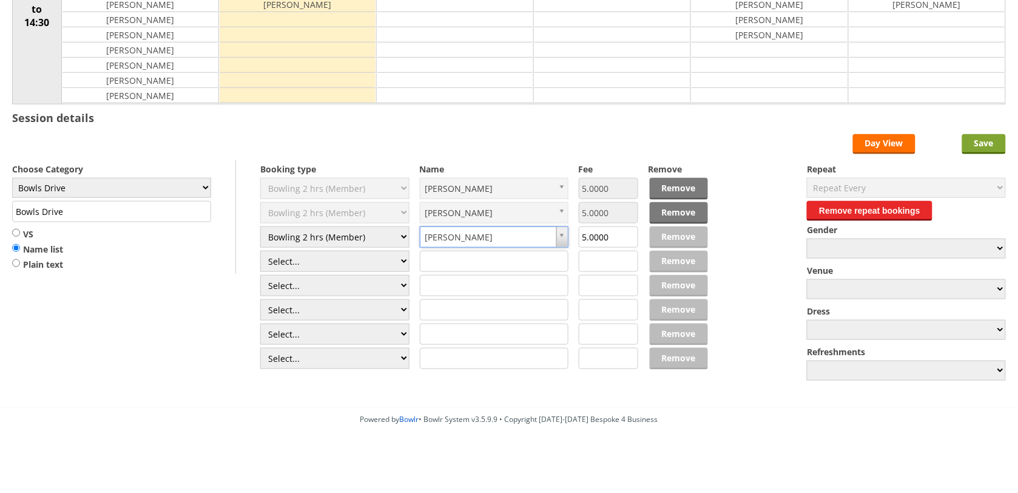
click at [996, 144] on input "Save" at bounding box center [984, 144] width 44 height 20
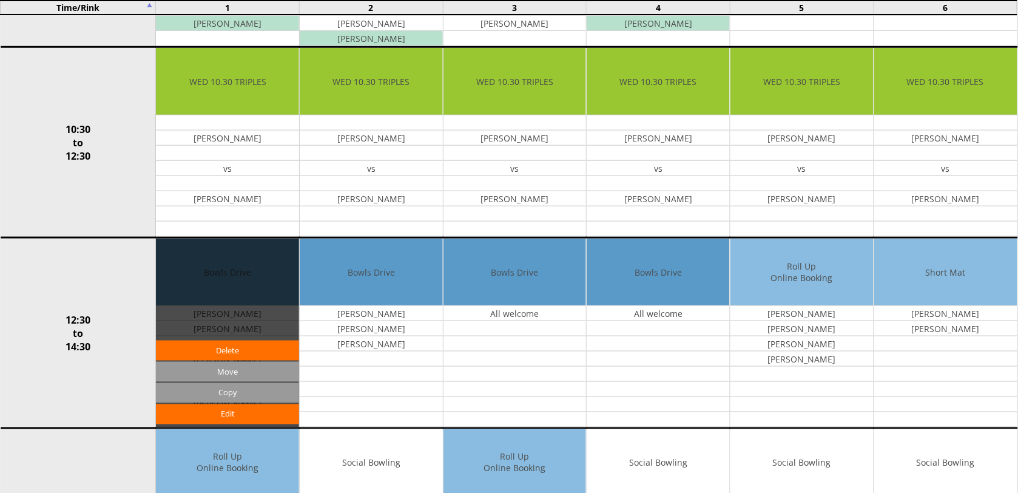
scroll to position [303, 0]
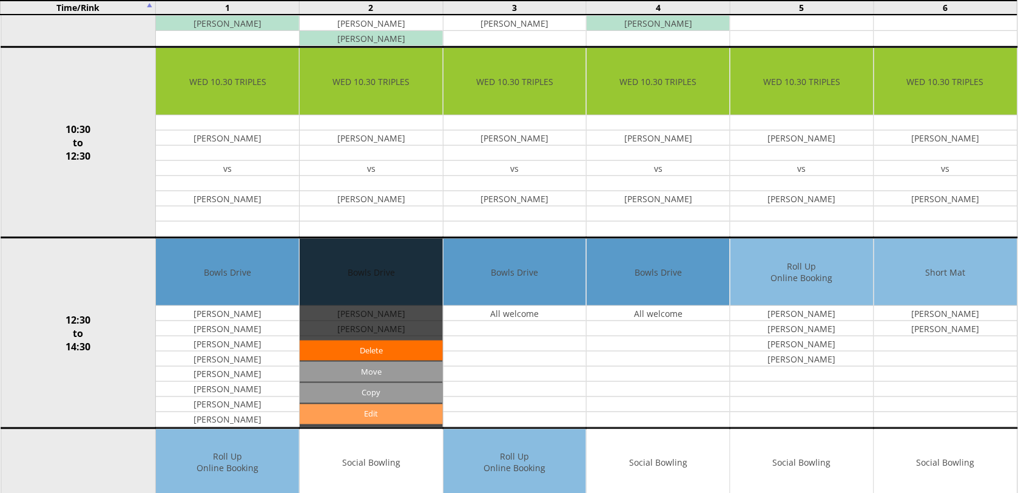
click at [359, 414] on link "Edit" at bounding box center [371, 414] width 143 height 20
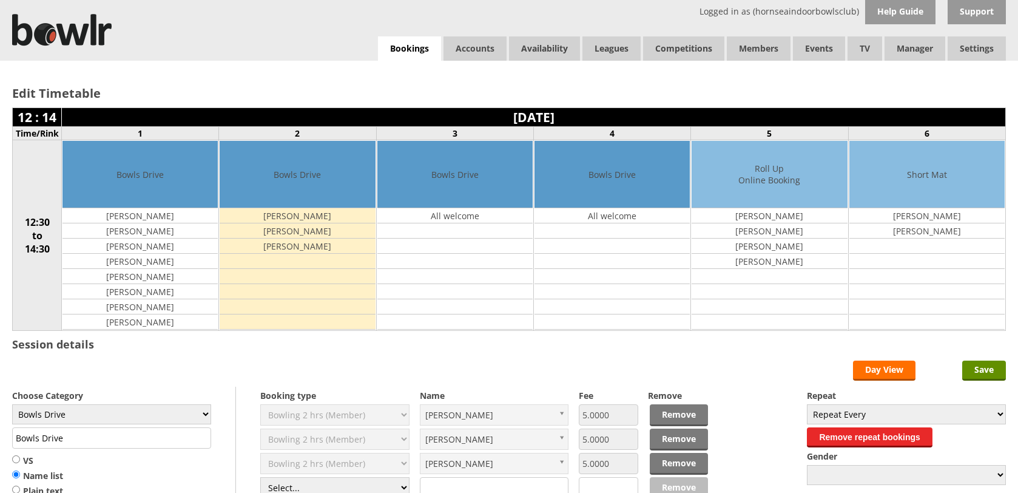
scroll to position [152, 0]
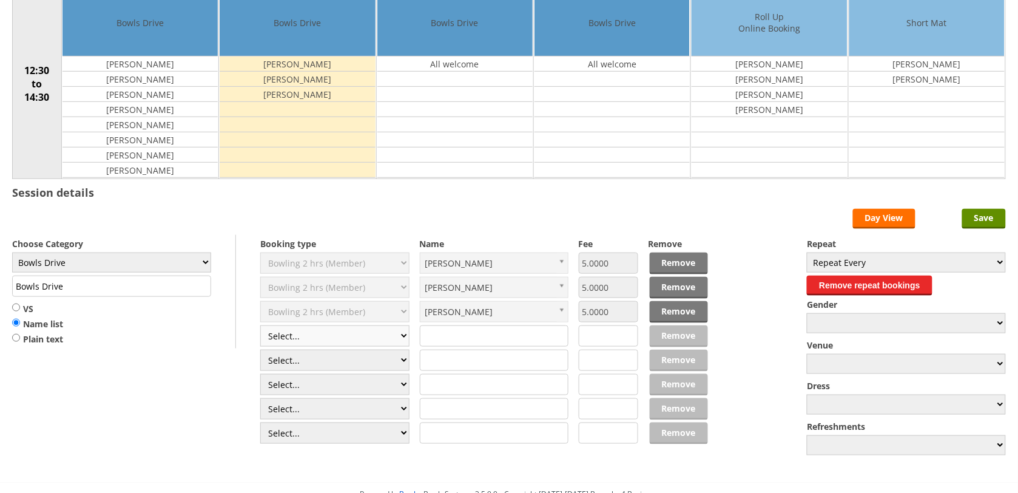
click at [398, 340] on select "Select... Club Competition (Member) Club Competition (Visitor) National (Member…" at bounding box center [334, 335] width 149 height 21
select select "1_50"
click at [260, 327] on select "Select... Club Competition (Member) Club Competition (Visitor) National (Member…" at bounding box center [334, 335] width 149 height 21
type input "5.0000"
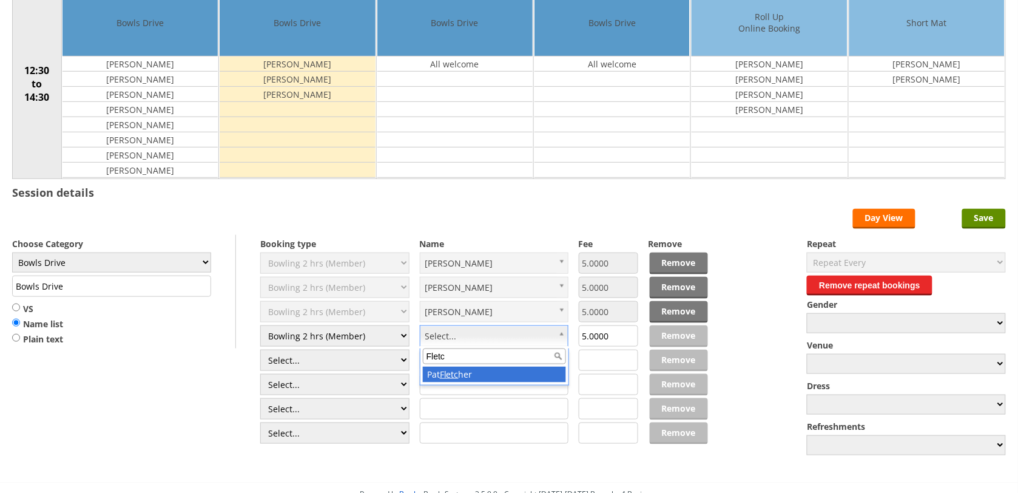
type input "Fletc"
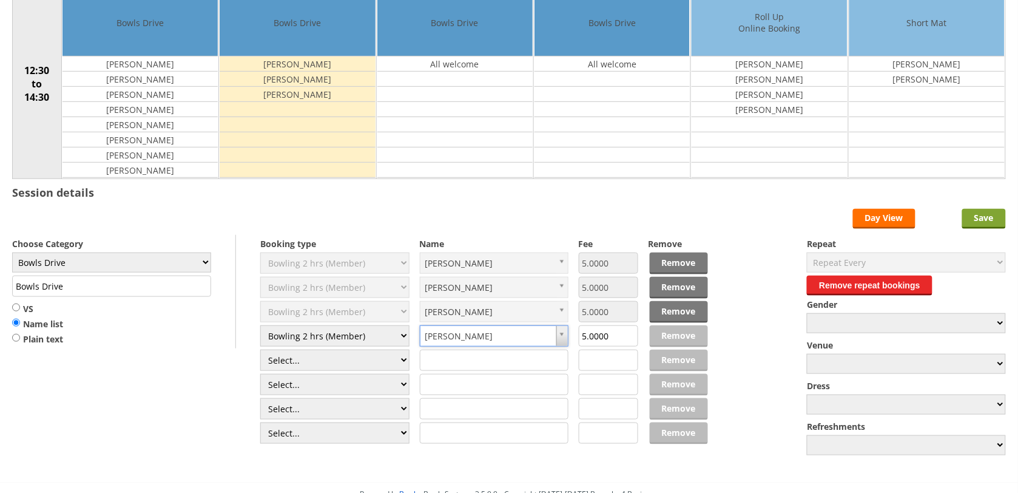
click at [975, 217] on input "Save" at bounding box center [984, 219] width 44 height 20
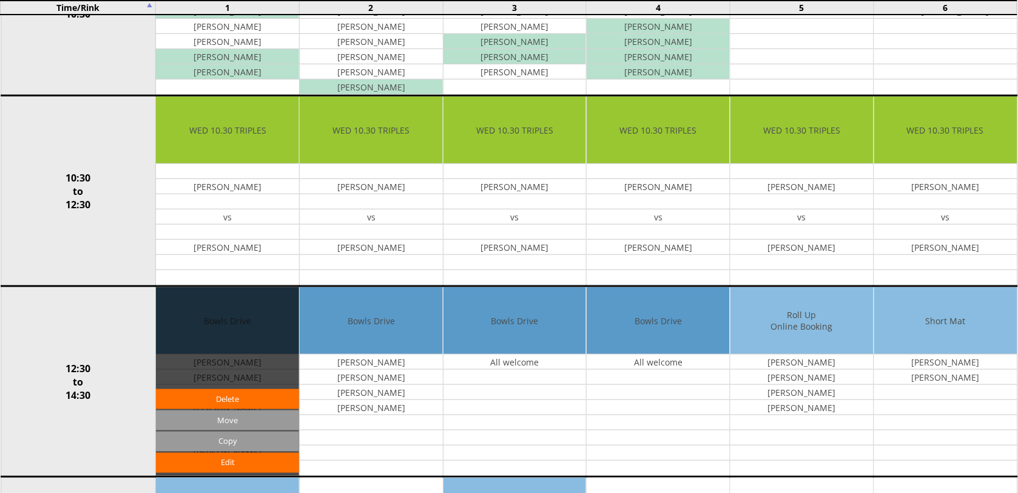
scroll to position [303, 0]
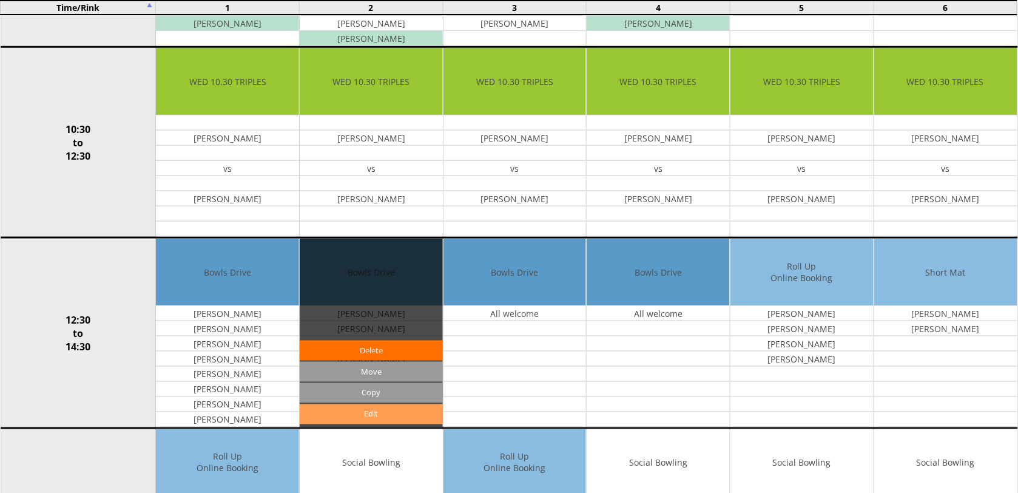
click at [361, 422] on link "Edit" at bounding box center [371, 414] width 143 height 20
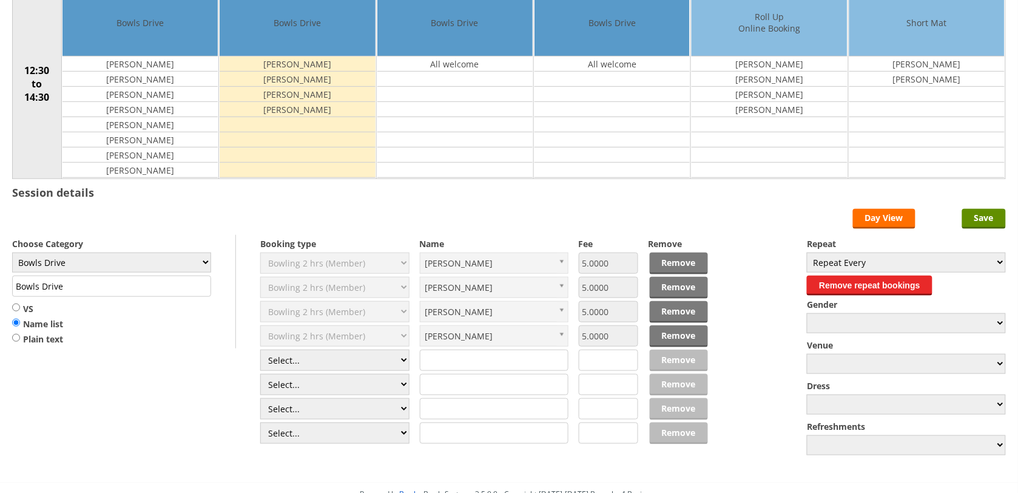
scroll to position [152, 0]
select select "1_50"
click at [260, 351] on select "Select... Club Competition (Member) Club Competition (Visitor) National (Member…" at bounding box center [334, 359] width 149 height 21
type input "5.0000"
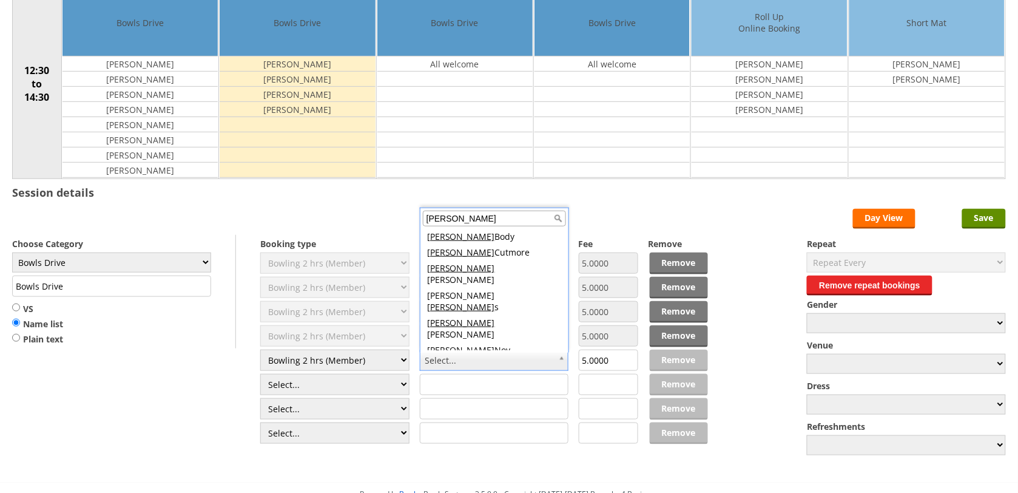
scroll to position [4, 0]
type input "Robert"
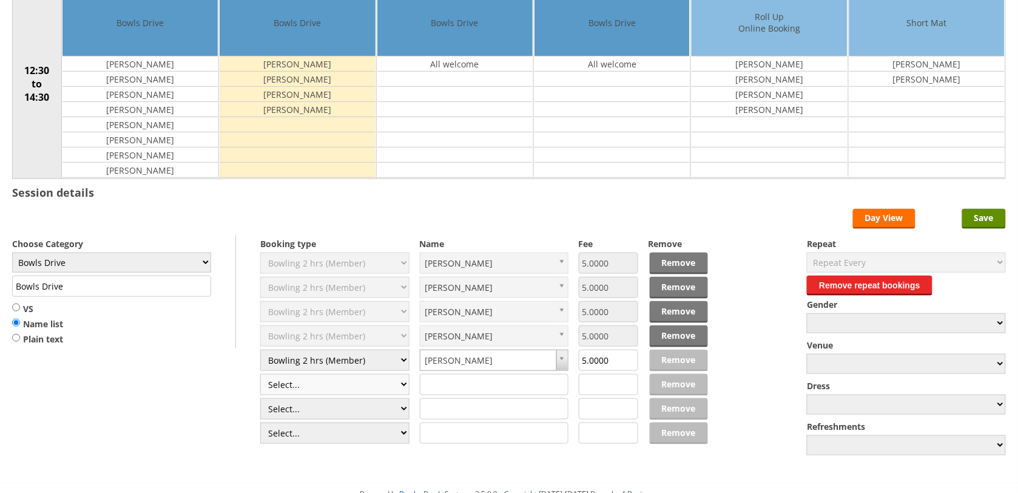
click at [405, 383] on select "Select... Club Competition (Member) Club Competition (Visitor) National (Member…" at bounding box center [334, 384] width 149 height 21
select select "1_50"
click at [260, 375] on select "Select... Club Competition (Member) Club Competition (Visitor) National (Member…" at bounding box center [334, 384] width 149 height 21
type input "5.0000"
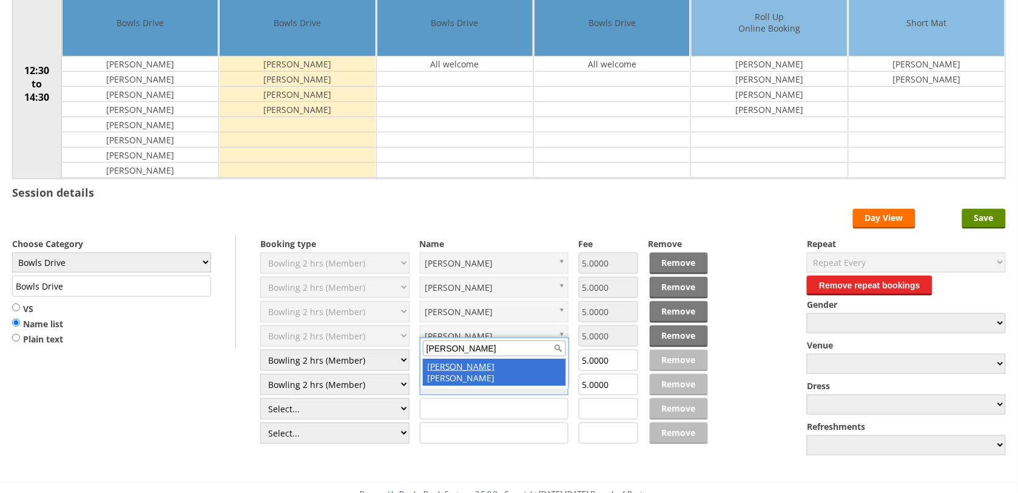
type input "Sandra R"
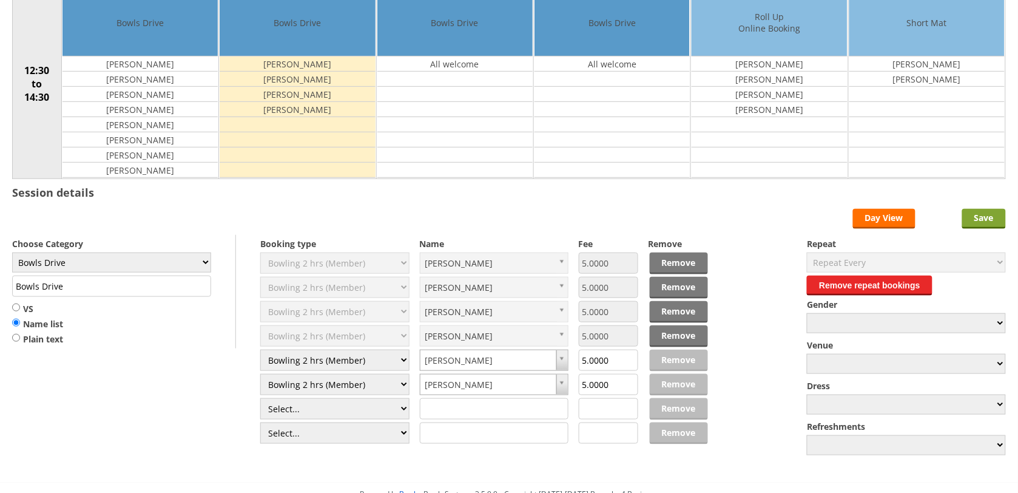
click at [975, 223] on input "Save" at bounding box center [984, 219] width 44 height 20
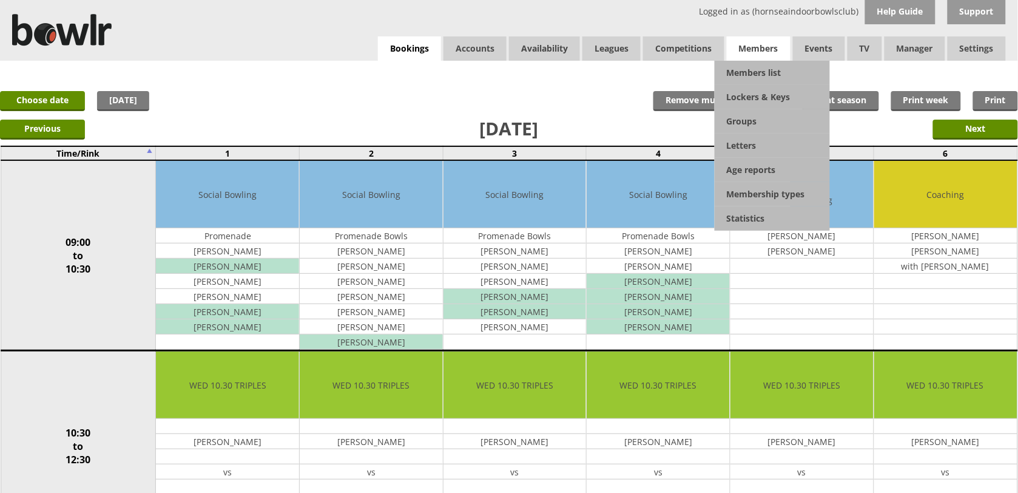
click at [759, 59] on span "Members" at bounding box center [759, 48] width 64 height 24
click at [759, 62] on link "Members list" at bounding box center [772, 73] width 115 height 24
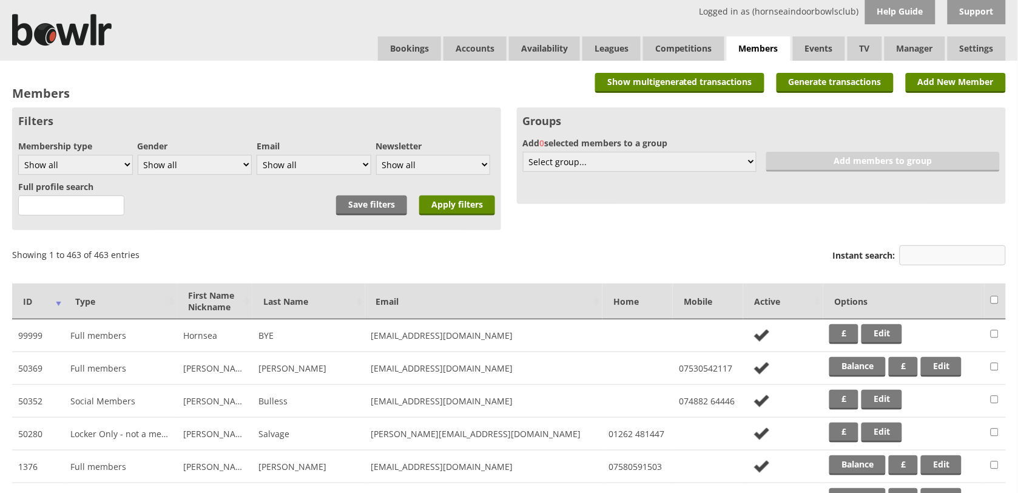
click at [930, 251] on input "Instant search:" at bounding box center [953, 255] width 106 height 20
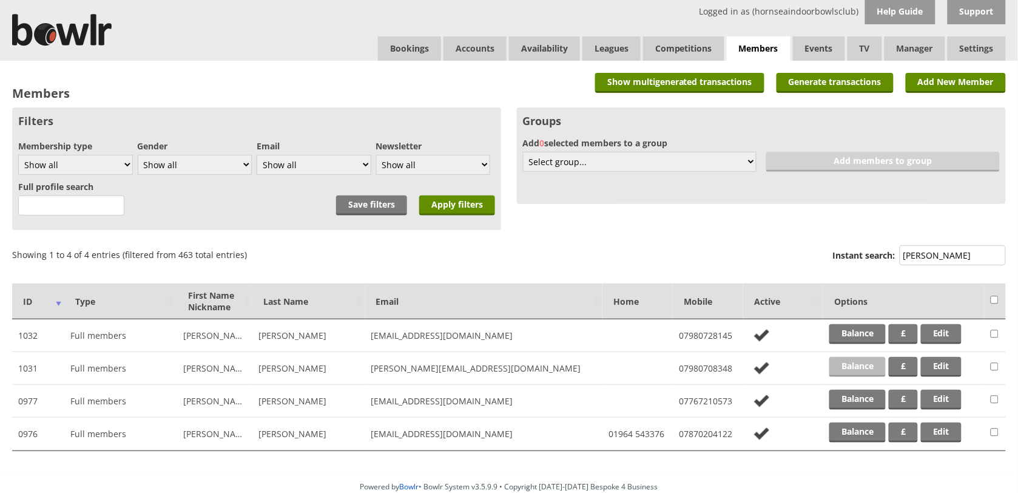
type input "roberts"
click at [856, 367] on link "Balance" at bounding box center [857, 367] width 56 height 20
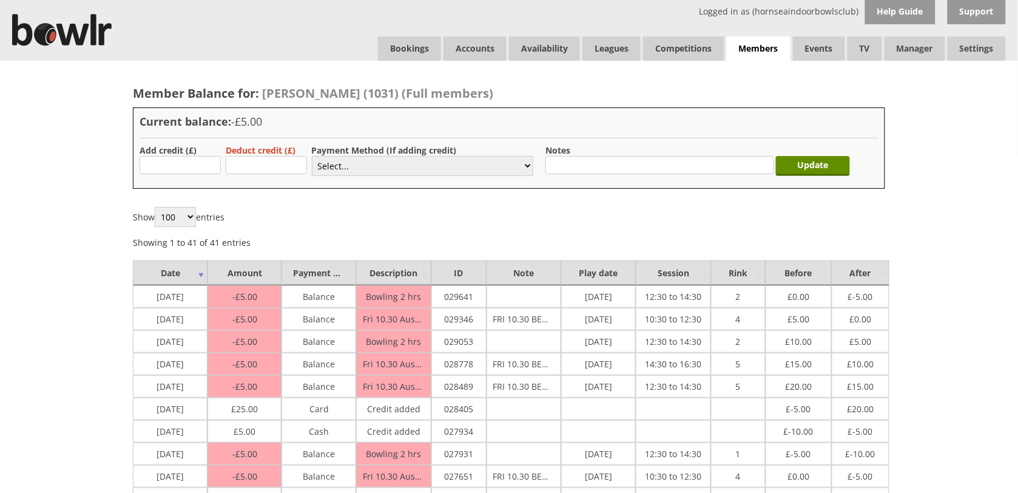
click at [182, 152] on label "Add credit (£)" at bounding box center [168, 150] width 57 height 12
click at [182, 161] on input "text" at bounding box center [180, 165] width 81 height 18
type input "25.00"
drag, startPoint x: 343, startPoint y: 162, endPoint x: 346, endPoint y: 177, distance: 14.9
click at [343, 162] on select "Select... Cash Card Cheque Bank Transfer Other Member Card Gift Voucher Balance" at bounding box center [422, 166] width 221 height 20
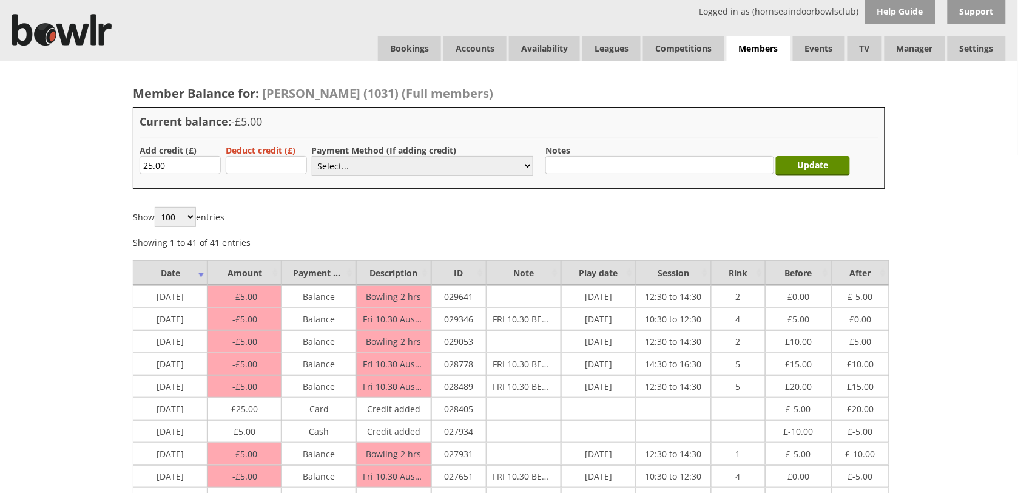
select select "2"
click at [312, 156] on select "Select... Cash Card Cheque Bank Transfer Other Member Card Gift Voucher Balance" at bounding box center [422, 166] width 221 height 20
click at [803, 172] on input "Update" at bounding box center [813, 166] width 74 height 20
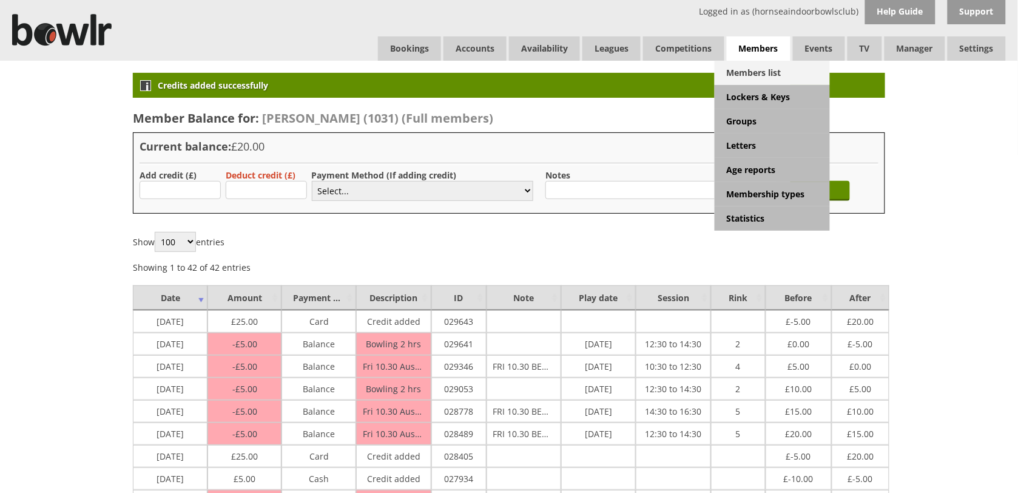
click at [743, 68] on link "Members list" at bounding box center [772, 73] width 115 height 24
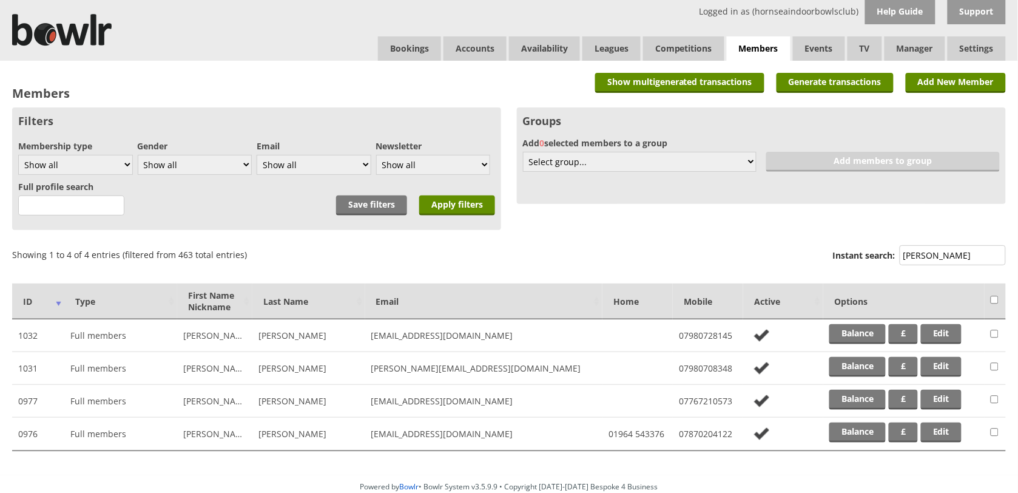
type input "roberts"
click at [852, 343] on td "Balance £ Edit" at bounding box center [903, 335] width 161 height 33
click at [852, 335] on link "Balance" at bounding box center [857, 334] width 56 height 20
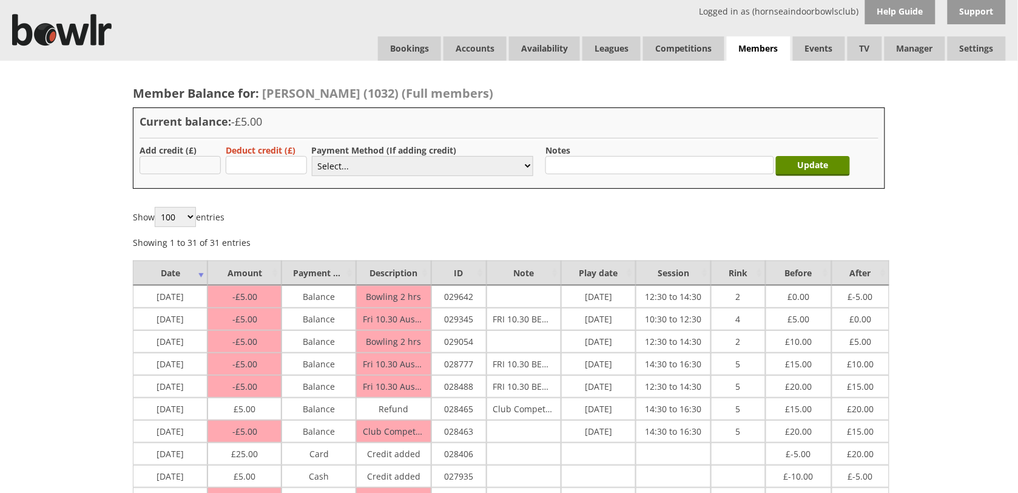
click at [220, 167] on input "text" at bounding box center [180, 165] width 81 height 18
type input "25.00"
click at [321, 164] on select "Select... Cash Card Cheque Bank Transfer Other Member Card Gift Voucher Balance" at bounding box center [422, 166] width 221 height 20
select select "2"
click at [312, 156] on select "Select... Cash Card Cheque Bank Transfer Other Member Card Gift Voucher Balance" at bounding box center [422, 166] width 221 height 20
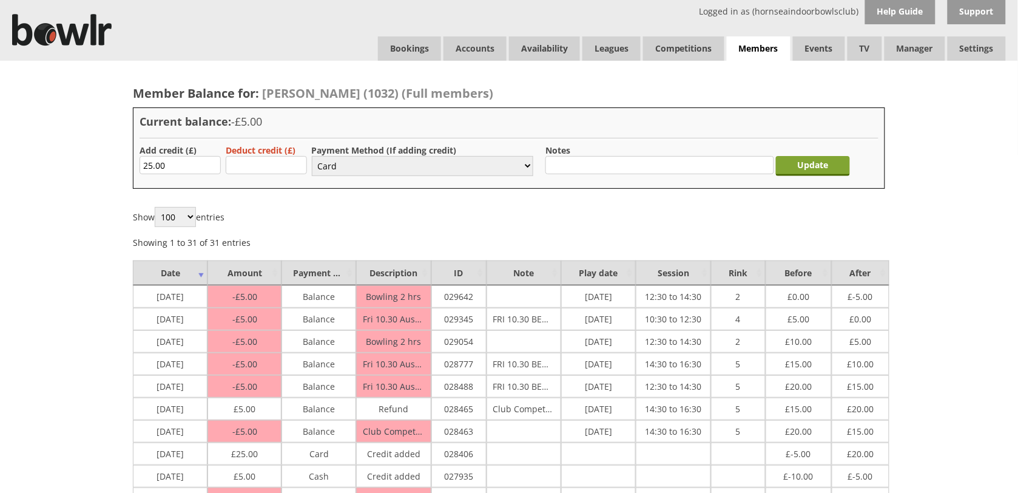
click at [795, 171] on input "Update" at bounding box center [813, 166] width 74 height 20
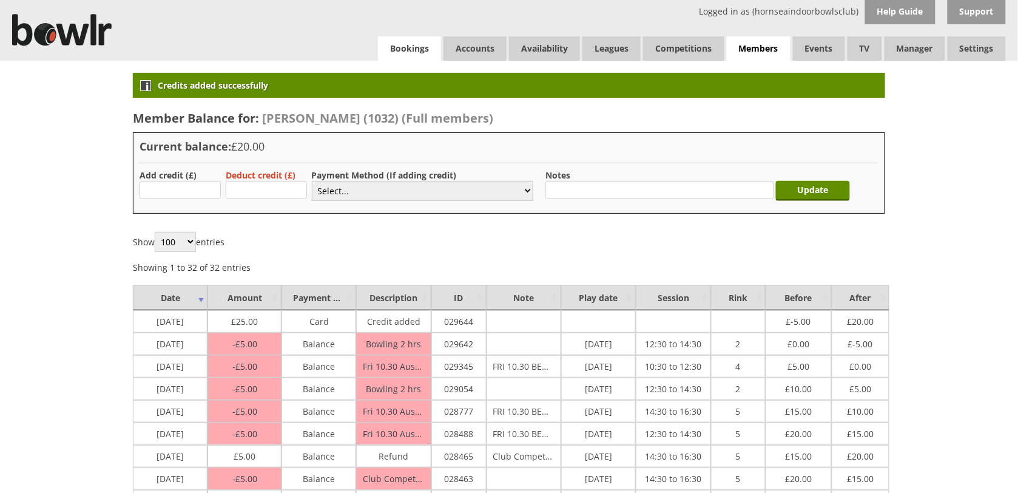
click at [416, 53] on link "Bookings" at bounding box center [409, 48] width 63 height 24
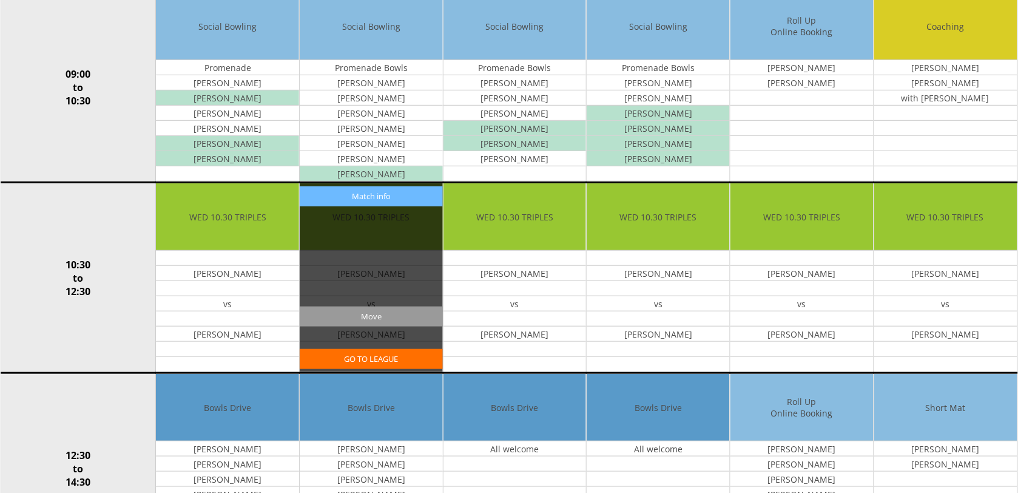
scroll to position [455, 0]
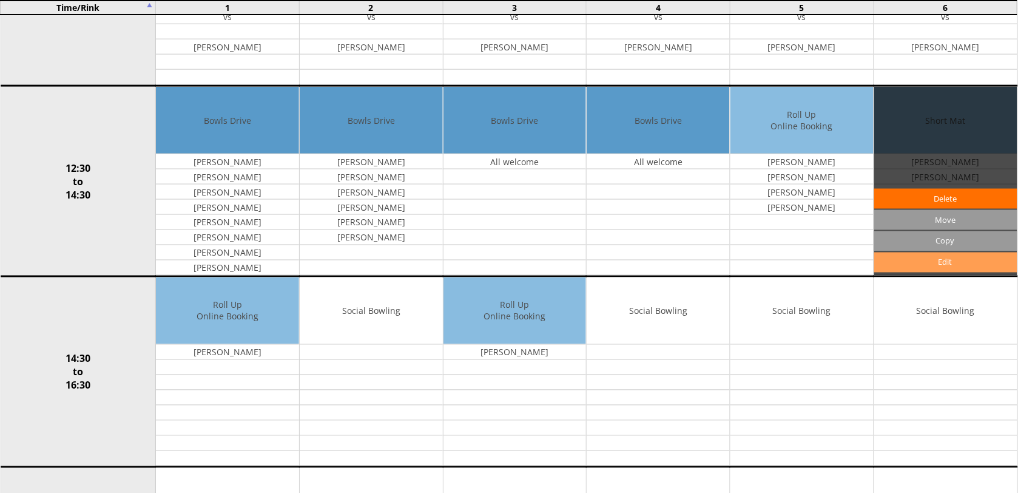
click at [932, 260] on link "Edit" at bounding box center [945, 262] width 143 height 20
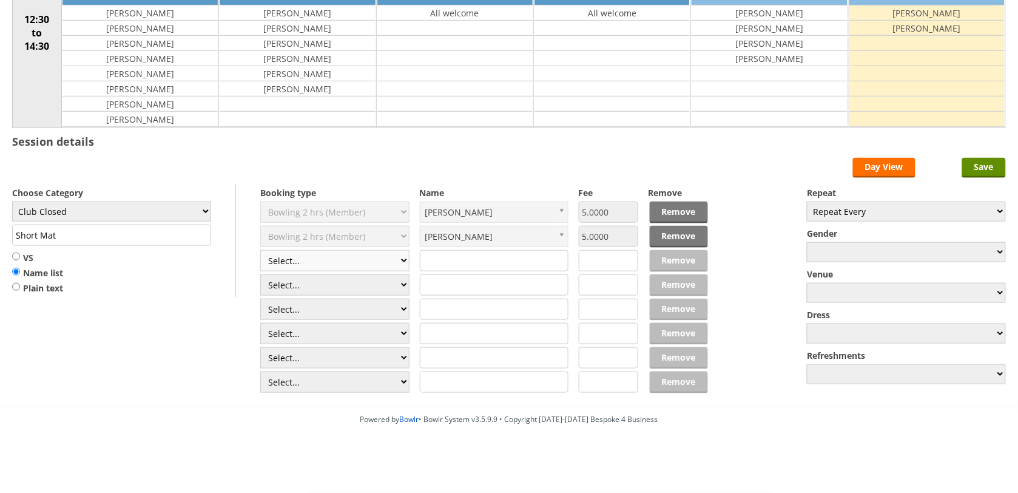
click at [397, 252] on select "Select... Club Competition (Member) Club Competition (Visitor) National (Member…" at bounding box center [334, 260] width 149 height 21
select select "1_50"
click at [260, 250] on select "Select... Club Competition (Member) Club Competition (Visitor) National (Member…" at bounding box center [334, 260] width 149 height 21
type input "Club Closed"
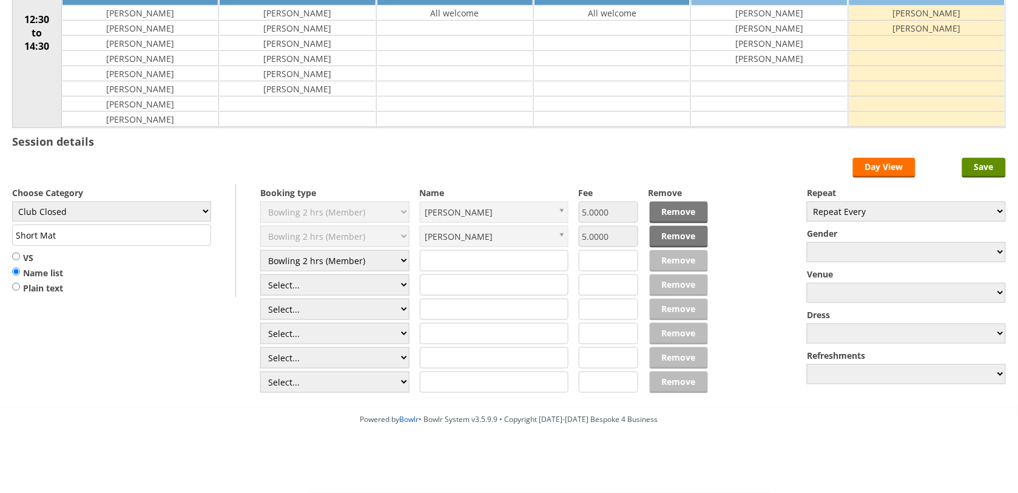
type input "5.0000"
click at [358, 289] on select "Select... Club Competition (Member) Club Competition (Visitor) National (Member…" at bounding box center [334, 284] width 149 height 21
select select "1_50"
click at [260, 274] on select "Select... Club Competition (Member) Club Competition (Visitor) National (Member…" at bounding box center [334, 284] width 149 height 21
type input "5.0000"
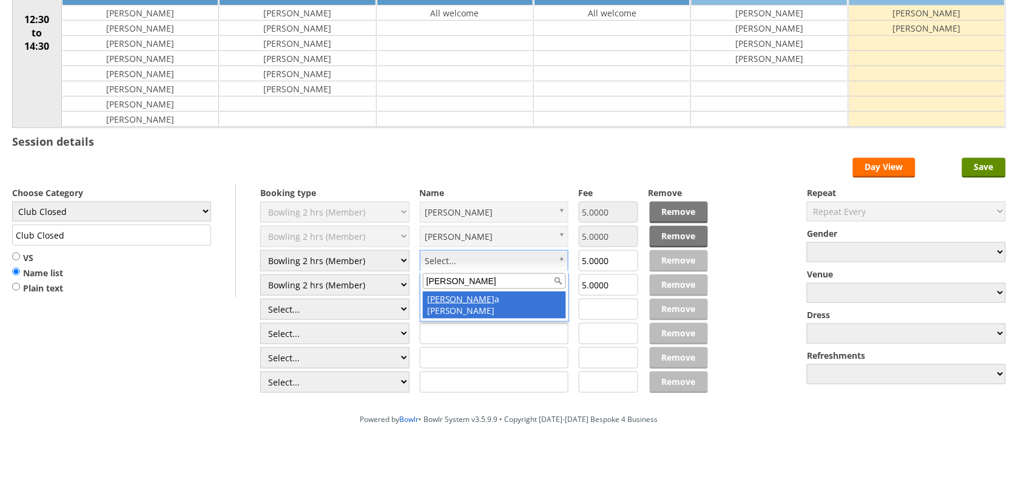
type input "stell"
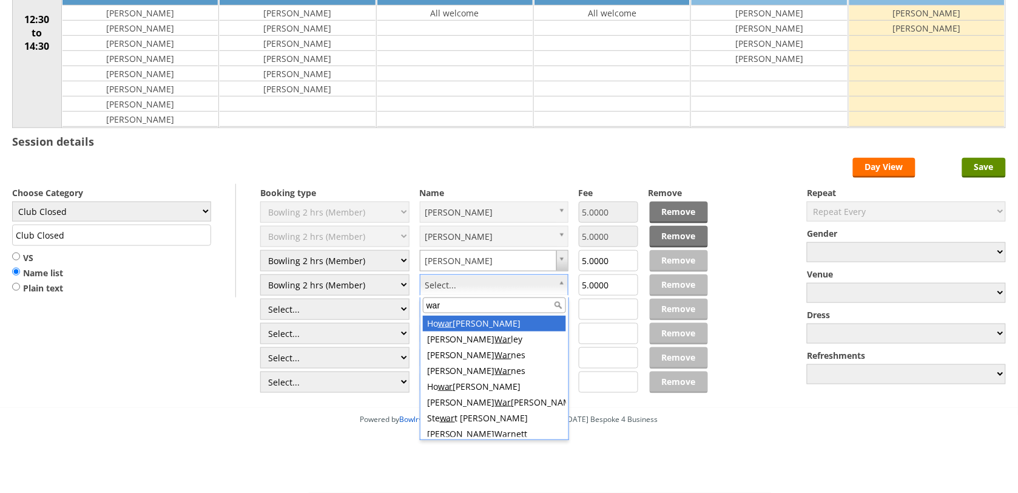
type input "warn"
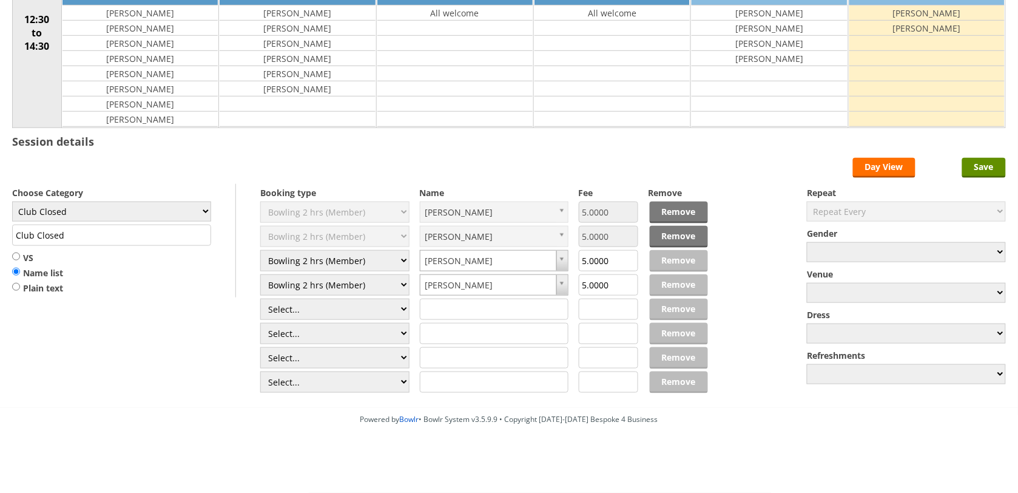
click at [989, 153] on div "Edit Timetable 12 : 56 Wednesday 8th October 2025 Time/Rink 1 2 3 4 5 6 12:30 t…" at bounding box center [509, 133] width 1018 height 550
click at [992, 171] on input "Save" at bounding box center [984, 168] width 44 height 20
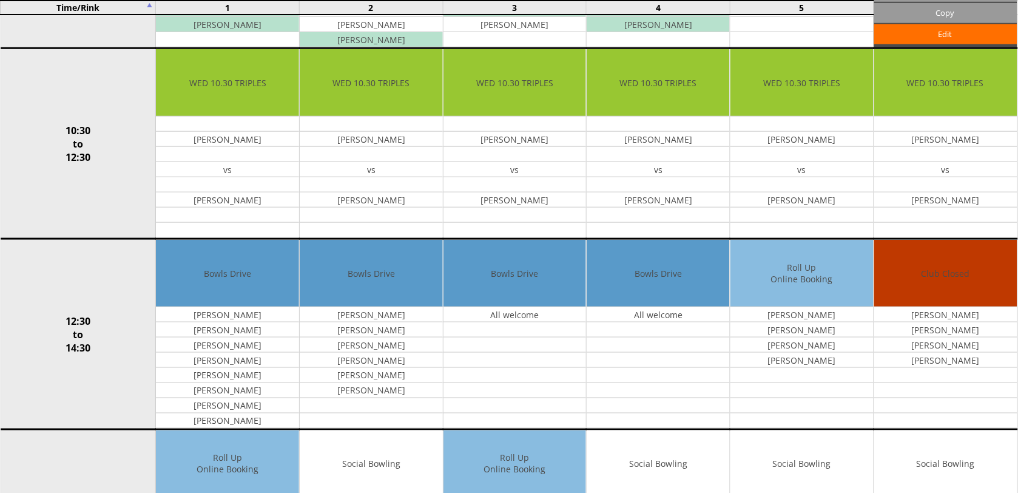
scroll to position [303, 0]
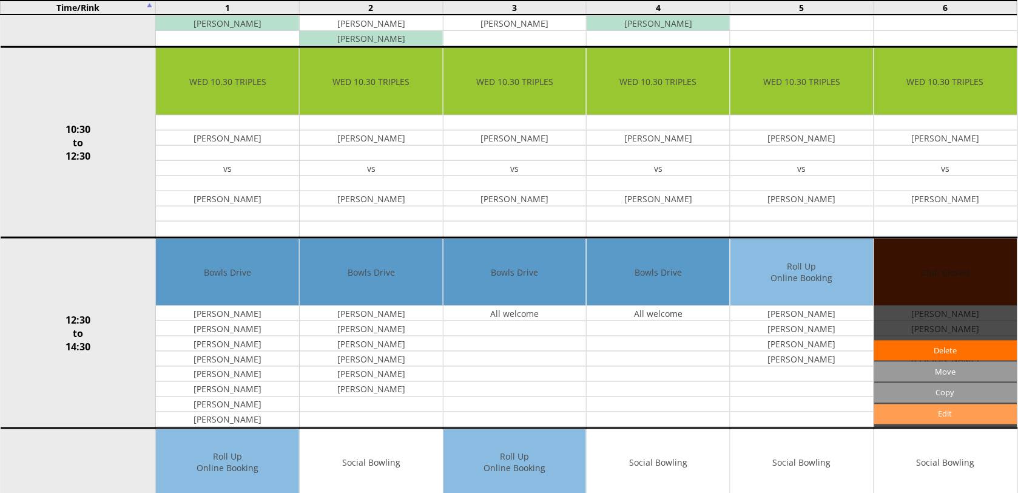
click at [915, 414] on link "Edit" at bounding box center [945, 414] width 143 height 20
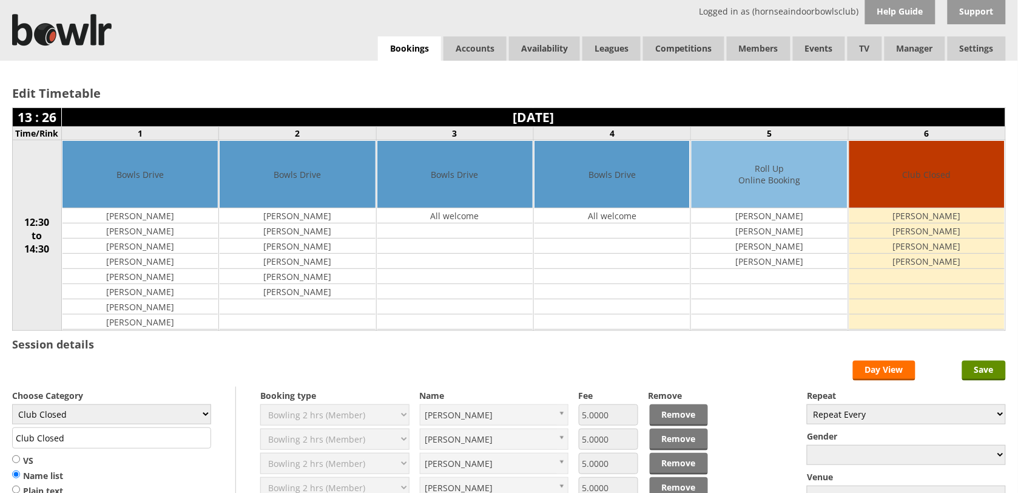
select select "134"
click at [12, 406] on select "Club Closed Singles League Triples League Pairs League Friendly Social Bowling …" at bounding box center [111, 414] width 199 height 20
type input "Short Mat"
click at [977, 374] on input "Save" at bounding box center [984, 370] width 44 height 20
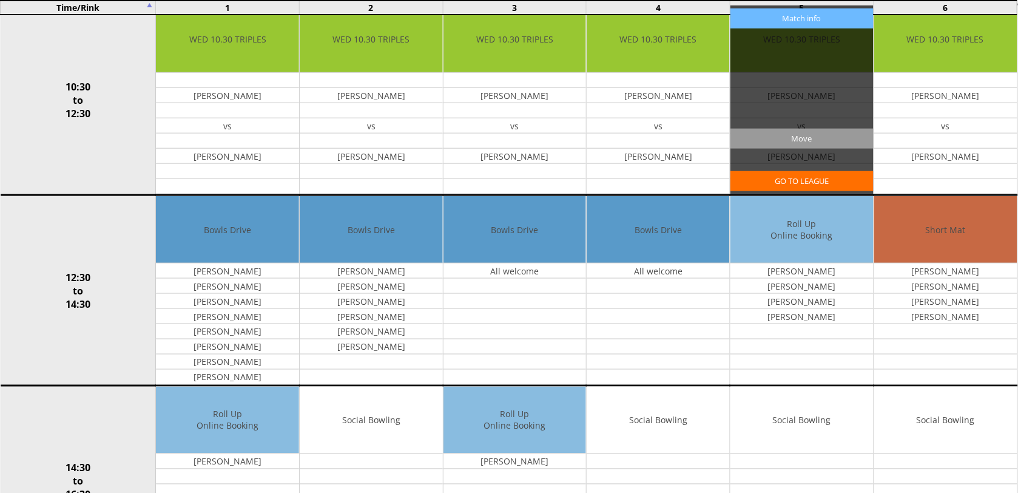
scroll to position [379, 0]
